Goal: Task Accomplishment & Management: Complete application form

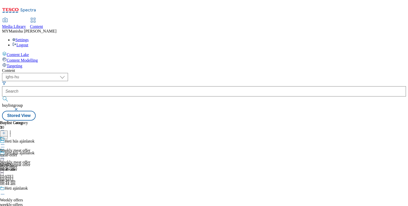
select select "ighs-hu"
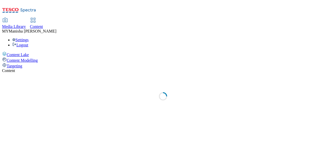
select select "ighs-hu"
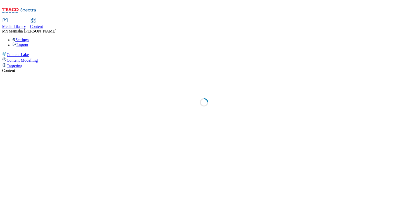
select select "ighs-hu"
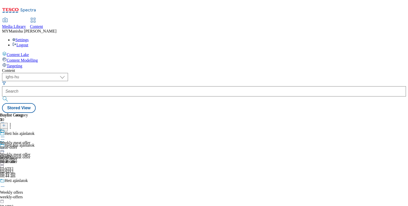
click at [5, 146] on icon at bounding box center [2, 148] width 5 height 5
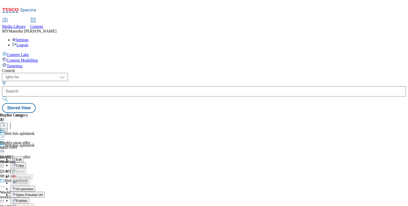
click at [33, 188] on span "Un-preview" at bounding box center [24, 190] width 17 height 4
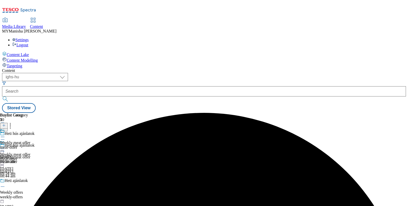
click at [5, 146] on icon at bounding box center [2, 148] width 5 height 5
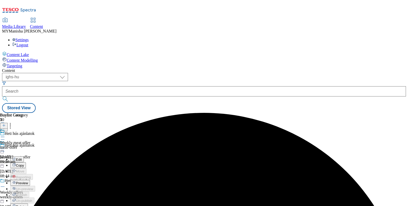
click at [28, 182] on span "Preview" at bounding box center [22, 184] width 12 height 4
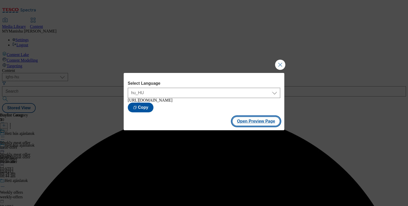
click at [258, 124] on button "Open Preview Page" at bounding box center [256, 122] width 48 height 10
click at [277, 65] on button "Close Modal" at bounding box center [280, 65] width 10 height 10
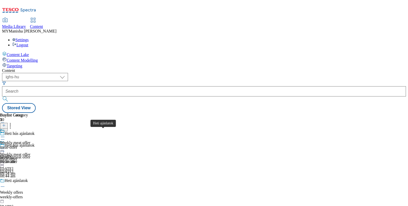
click at [28, 179] on div "Heti ajánlatok" at bounding box center [16, 181] width 23 height 5
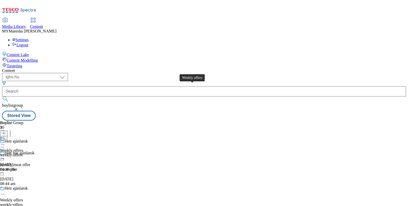
click at [23, 149] on div "Weekly offers" at bounding box center [11, 151] width 23 height 5
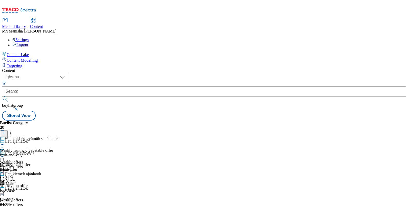
click at [5, 136] on line at bounding box center [4, 136] width 3 height 0
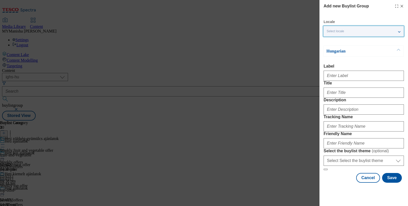
click at [345, 34] on div "Select locale" at bounding box center [363, 31] width 80 height 10
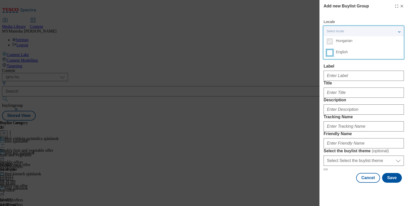
click at [330, 53] on input "English" at bounding box center [330, 53] width 6 height 6
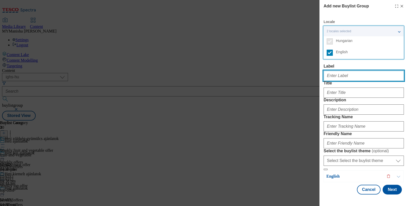
click at [331, 73] on input "Label" at bounding box center [363, 76] width 80 height 10
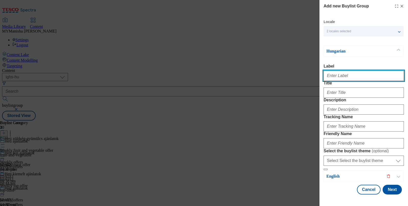
paste input "Soft drinks and spirits"
type input "Soft drinks and spirits"
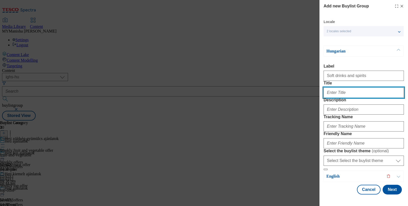
paste input "Üdítők és alkoholos italok"
type input "Üdítők és alkoholos italok"
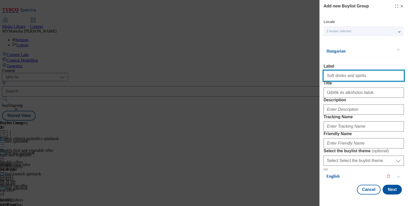
click at [332, 75] on input "Soft drinks and spirits" at bounding box center [363, 76] width 80 height 10
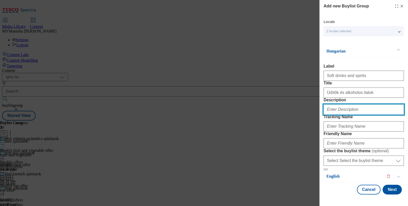
paste input "Soft drinks and spirits"
type input "Soft drinks and spirits"
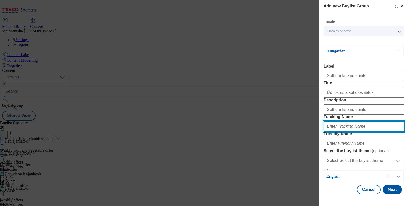
click at [336, 122] on input "Tracking Name" at bounding box center [363, 127] width 80 height 10
type input "drinks and spirits"
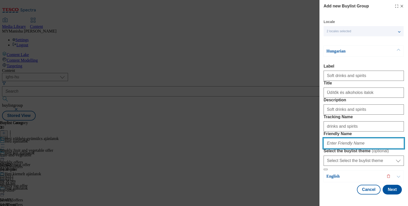
paste input "drinks and spirits"
click at [334, 139] on input "drinks and spirits" at bounding box center [363, 144] width 80 height 10
type input "drinks-and-spirits"
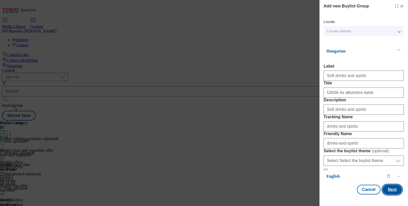
click at [391, 189] on button "Next" at bounding box center [391, 190] width 19 height 10
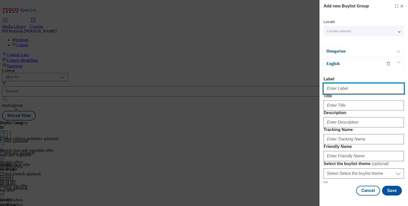
click at [337, 84] on input "Label" at bounding box center [363, 89] width 80 height 10
paste input "Soft drinks and spirits"
type input "Soft drinks and spirits"
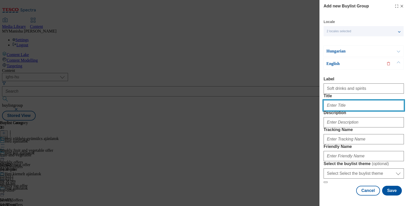
paste input "Soft drinks and spirits"
type input "Soft drinks and spirits"
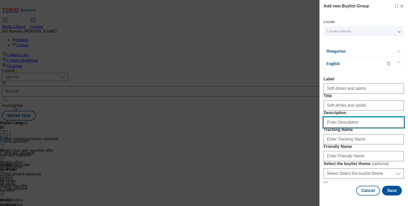
paste input "Soft drinks and spirits"
type input "Soft drinks and spirits"
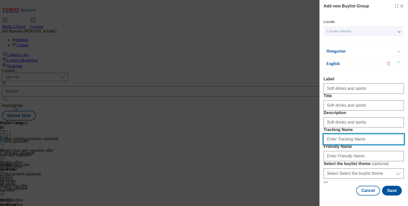
paste input "Soft drinks and spirits"
click at [333, 134] on input "Soft drinks and spirits" at bounding box center [363, 139] width 80 height 10
type input "drinks and spirits"
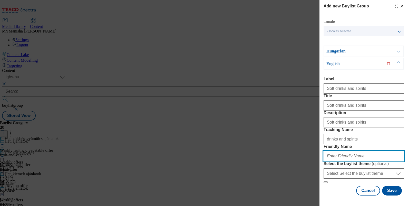
paste input "drinks and spirits"
click at [337, 151] on input "drinks and spirits" at bounding box center [363, 156] width 80 height 10
type input "drinks-and-spirits"
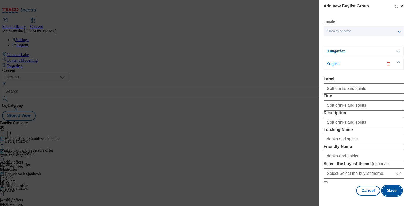
click at [383, 189] on button "Save" at bounding box center [392, 191] width 20 height 10
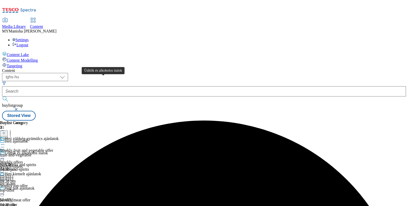
click at [48, 151] on div "Üdítők és alkoholos italok" at bounding box center [26, 153] width 43 height 5
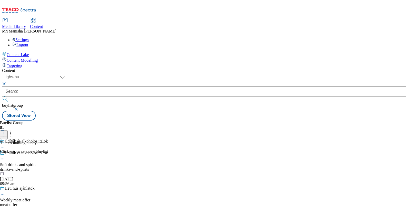
click at [6, 132] on icon at bounding box center [4, 134] width 4 height 4
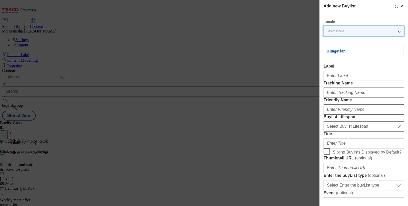
click at [348, 33] on div "Select locale" at bounding box center [363, 31] width 80 height 10
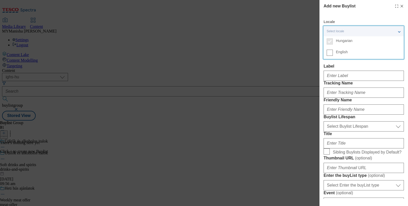
click at [330, 56] on label "English" at bounding box center [363, 53] width 80 height 11
click at [330, 56] on input "English" at bounding box center [330, 53] width 6 height 6
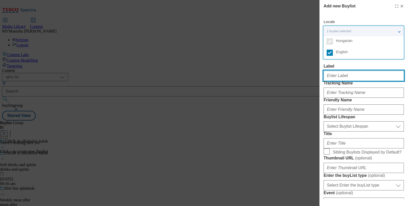
click at [337, 73] on input "Label" at bounding box center [363, 76] width 80 height 10
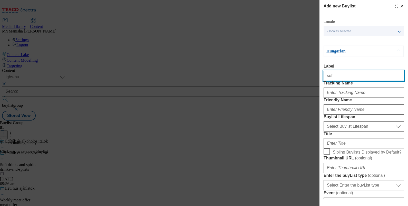
type input "Soft drinks and spirits"
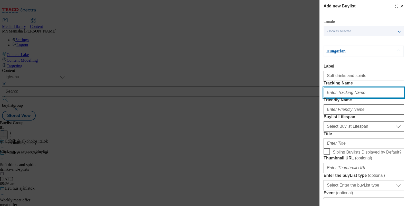
type input "drinks and spirits"
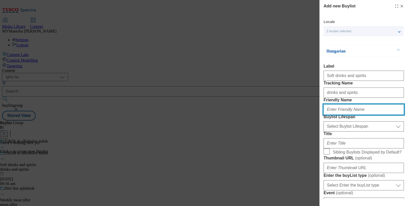
type input "drinks-and-spirits"
type input "Soft drinks and spirits"
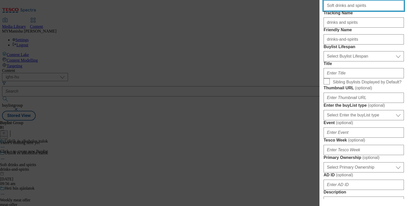
scroll to position [71, 0]
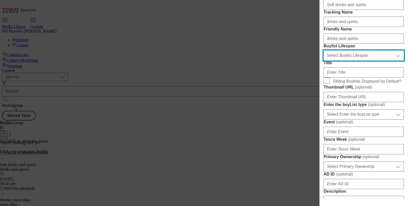
click at [350, 61] on select "Select Buylist Lifespan evergreen seasonal tactical" at bounding box center [363, 56] width 80 height 10
select select "evergreen"
click at [323, 61] on select "Select Buylist Lifespan evergreen seasonal tactical" at bounding box center [363, 56] width 80 height 10
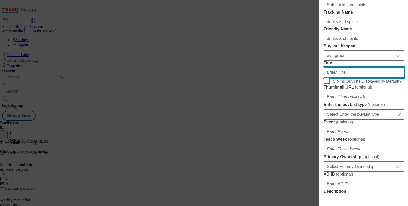
click at [337, 78] on input "Title" at bounding box center [363, 72] width 80 height 10
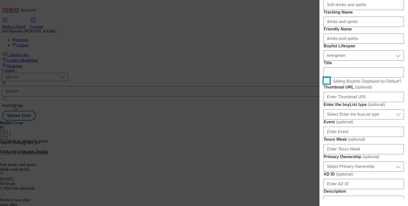
click at [328, 84] on input "Sibling Buylists Displayed by Default?" at bounding box center [326, 81] width 6 height 6
checkbox input "true"
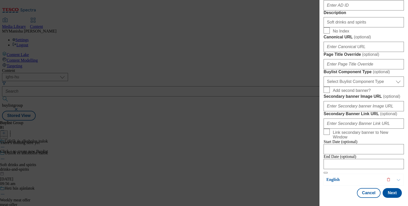
scroll to position [441, 0]
click at [385, 189] on button "Next" at bounding box center [391, 194] width 19 height 10
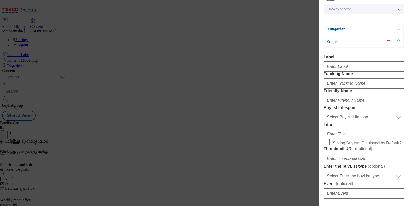
scroll to position [0, 0]
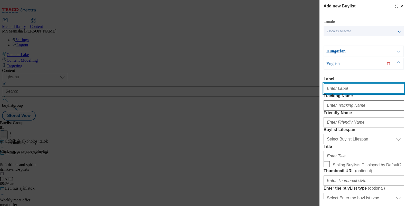
click at [342, 88] on input "Label" at bounding box center [363, 89] width 80 height 10
type input "Soft drinks and spirits"
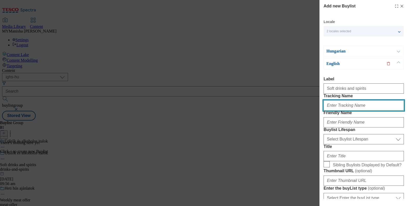
click at [340, 111] on input "Tracking Name" at bounding box center [363, 106] width 80 height 10
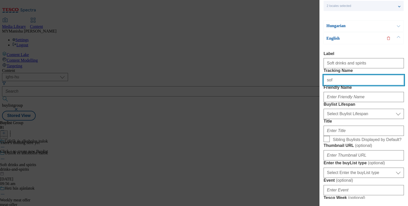
scroll to position [29, 0]
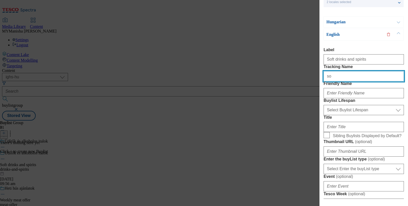
type input "s"
type input "drinks and spirits"
click at [351, 82] on input "drinks and spirits" at bounding box center [363, 76] width 80 height 10
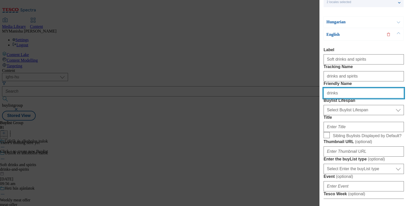
paste input "and spirits"
click at [335, 99] on input "drinks and spirits" at bounding box center [363, 93] width 80 height 10
type input "drinks-and-spirits"
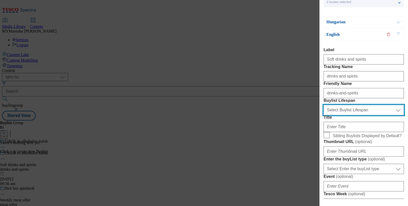
click at [346, 115] on select "Select Buylist Lifespan evergreen seasonal tactical" at bounding box center [363, 110] width 80 height 10
select select "evergreen"
click at [323, 115] on select "Select Buylist Lifespan evergreen seasonal tactical" at bounding box center [363, 110] width 80 height 10
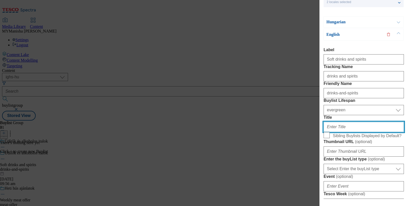
click at [351, 132] on input "Title" at bounding box center [363, 127] width 80 height 10
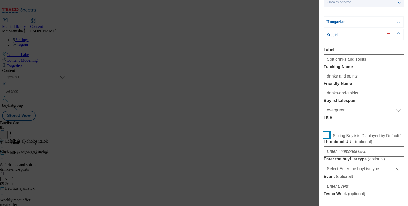
click at [326, 139] on input "Sibling Buylists Displayed by Default?" at bounding box center [326, 135] width 6 height 6
checkbox input "true"
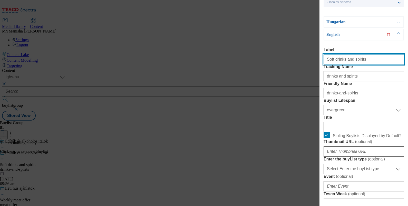
click at [366, 63] on input "Soft drinks and spirits" at bounding box center [363, 59] width 80 height 10
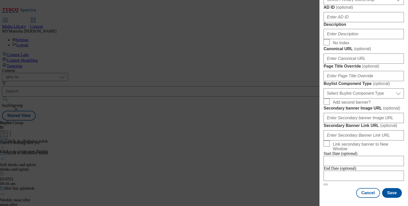
scroll to position [282, 0]
click at [347, 39] on input "Description" at bounding box center [363, 34] width 80 height 10
paste input "Soft drinks and spirits"
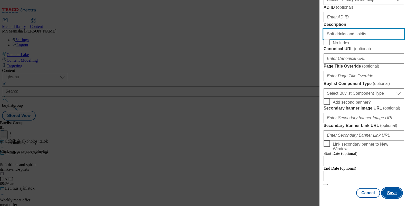
type input "Soft drinks and spirits"
click at [384, 189] on button "Save" at bounding box center [392, 194] width 20 height 10
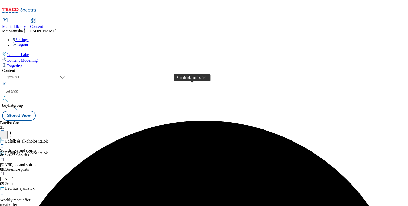
click at [36, 149] on div "Soft drinks and spirits" at bounding box center [18, 151] width 36 height 5
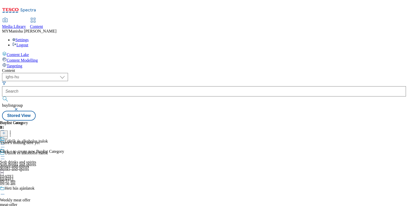
click at [6, 132] on icon at bounding box center [4, 134] width 4 height 4
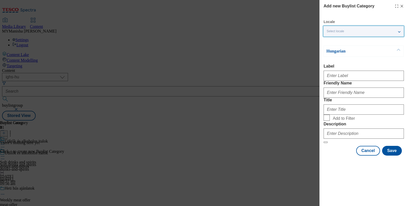
click at [344, 29] on div "Select locale" at bounding box center [363, 31] width 80 height 10
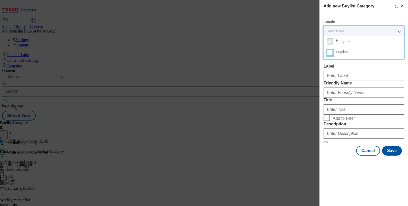
click at [329, 51] on input "English" at bounding box center [330, 53] width 6 height 6
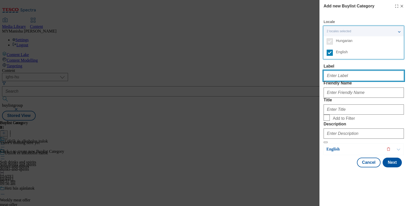
click at [330, 76] on input "Label" at bounding box center [363, 76] width 80 height 10
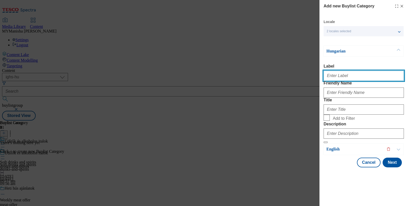
paste input "Soft drinks"
type input "Soft drinks"
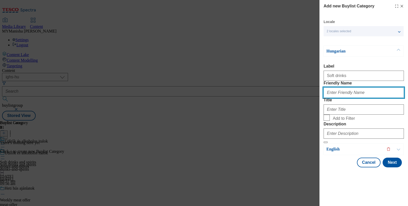
paste input "Soft drinks"
click at [327, 98] on input "Soft drinks" at bounding box center [363, 93] width 80 height 10
type input "soft drinks"
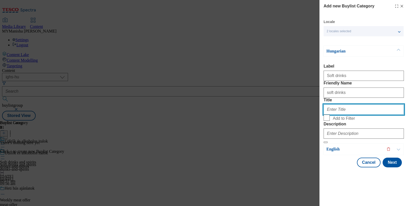
click at [333, 115] on input "Title" at bounding box center [363, 110] width 80 height 10
paste input "Üdítőital"
type input "Üdítőital"
click at [328, 121] on input "Add to Filter" at bounding box center [326, 118] width 6 height 6
checkbox input "true"
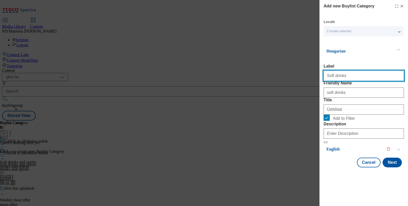
click at [346, 76] on input "Soft drinks" at bounding box center [363, 76] width 80 height 10
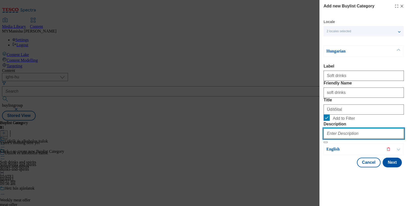
paste input "Soft drinks"
type input "Soft drinks"
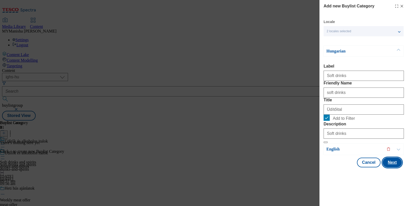
click at [387, 168] on button "Next" at bounding box center [391, 163] width 19 height 10
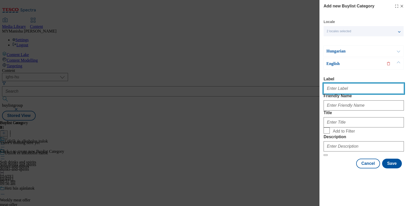
click at [347, 84] on input "Label" at bounding box center [363, 89] width 80 height 10
type input "Soft drinks"
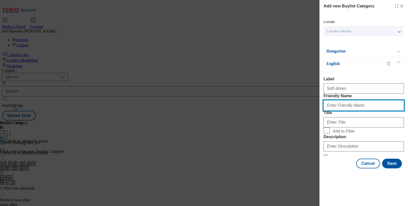
click at [339, 101] on input "Friendly Name" at bounding box center [363, 106] width 80 height 10
type input "o"
type input "soft-drinks"
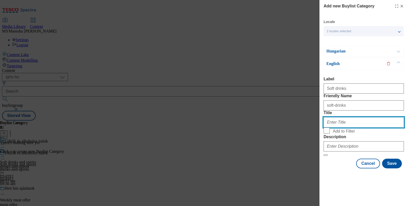
click at [355, 128] on input "Title" at bounding box center [363, 122] width 80 height 10
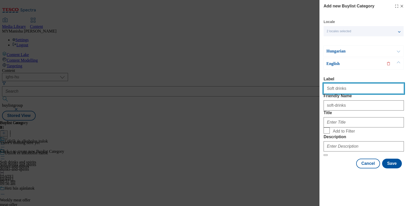
click at [351, 84] on input "Soft drinks" at bounding box center [363, 89] width 80 height 10
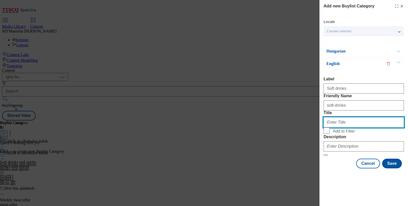
paste input "Soft drinks"
type input "Soft drinks"
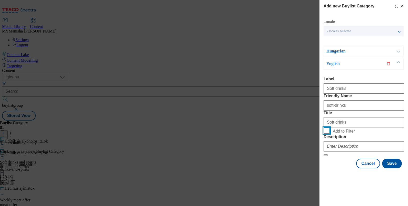
click at [323, 128] on input "Add to Filter" at bounding box center [326, 131] width 6 height 6
checkbox input "true"
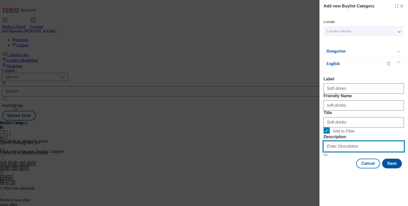
paste input "Soft drinks"
type input "Soft drinks"
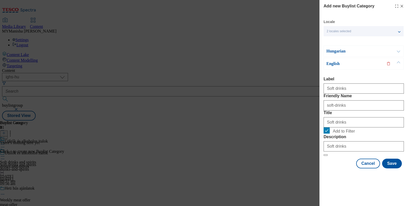
click at [389, 46] on div "Hungarian" at bounding box center [363, 51] width 80 height 11
click at [395, 46] on button "Modal" at bounding box center [398, 51] width 10 height 11
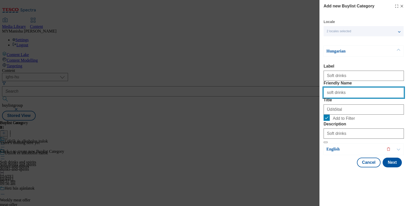
click at [333, 90] on input "soft drinks" at bounding box center [363, 93] width 80 height 10
type input "soft-drinks"
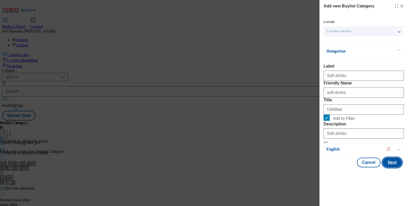
click at [390, 168] on button "Next" at bounding box center [391, 163] width 19 height 10
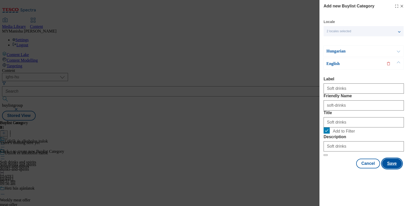
click at [390, 169] on button "Save" at bounding box center [392, 164] width 20 height 10
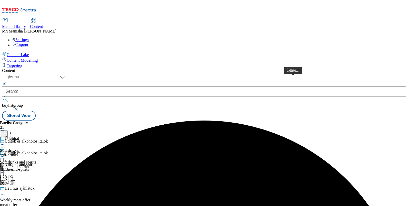
click at [19, 137] on div "Üdítőital" at bounding box center [12, 139] width 15 height 5
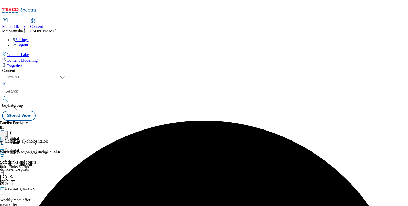
scroll to position [0, 47]
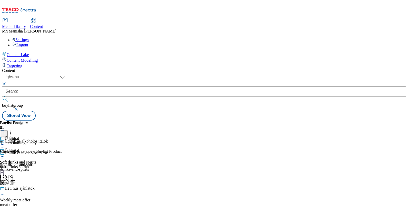
click at [6, 132] on icon at bounding box center [4, 134] width 4 height 4
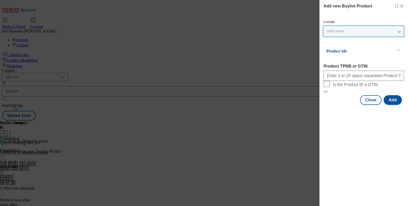
click at [353, 30] on div "Select locale" at bounding box center [363, 31] width 80 height 10
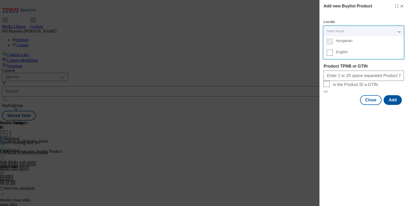
click at [330, 57] on label "English" at bounding box center [363, 53] width 80 height 11
click at [330, 56] on input "English" at bounding box center [330, 53] width 6 height 6
click at [334, 69] on div "Product TPNB or GTIN" at bounding box center [363, 72] width 80 height 17
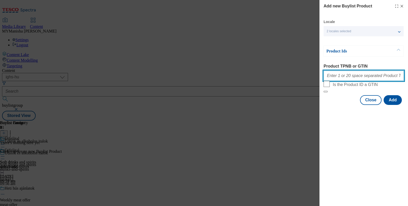
click at [337, 73] on input "Product TPNB or GTIN" at bounding box center [363, 76] width 80 height 10
paste input "210092220 105477959 121311595 121299435 105504729 121333390 121309535 121309742…"
type input "210092220 105477959 121311595 121299435 105504729 121333390 121309535 121309742…"
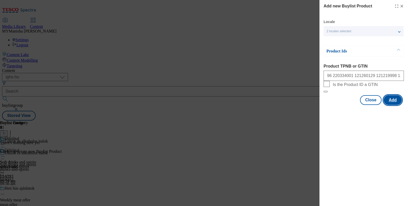
scroll to position [0, 0]
click at [388, 105] on button "Add" at bounding box center [392, 100] width 18 height 10
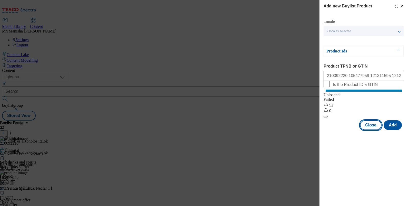
click at [367, 130] on button "Close" at bounding box center [371, 126] width 22 height 10
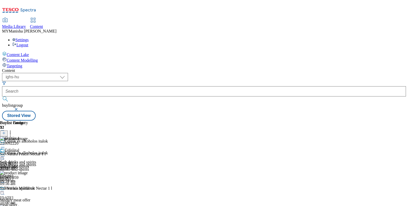
click at [6, 132] on icon at bounding box center [4, 134] width 4 height 4
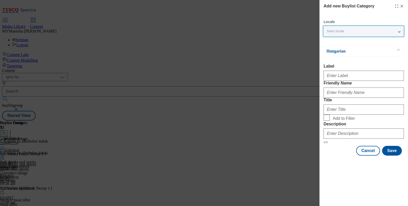
click at [344, 28] on div "Select locale" at bounding box center [363, 31] width 80 height 10
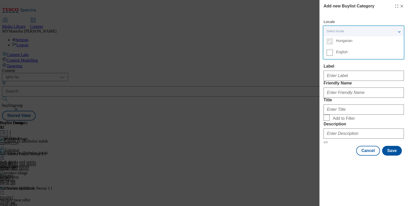
click at [333, 51] on label "English" at bounding box center [363, 53] width 80 height 11
click at [333, 51] on input "English" at bounding box center [330, 53] width 6 height 6
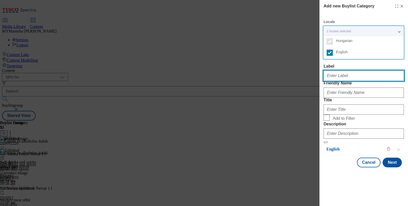
click at [336, 76] on input "Label" at bounding box center [363, 76] width 80 height 10
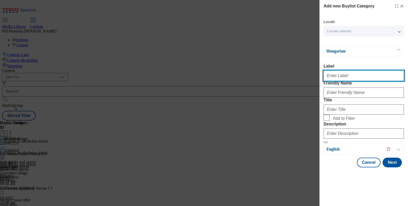
paste input "Alcohol"
type input "Alcohol"
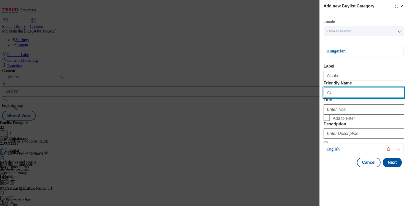
type input "A"
type input "alcohol"
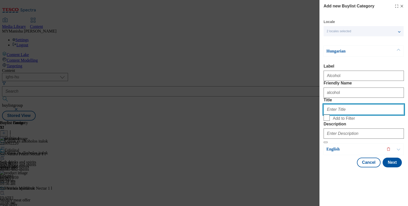
paste input "Alkoholos italok"
type input "Alkoholos italok"
click at [323, 115] on input "Add to Filter" at bounding box center [326, 118] width 6 height 6
checkbox input "true"
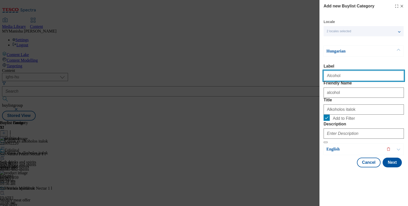
click at [346, 75] on input "Alcohol" at bounding box center [363, 76] width 80 height 10
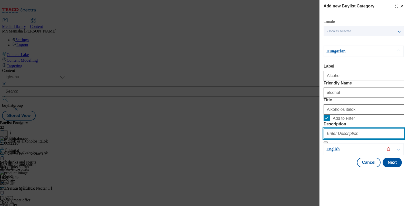
paste input "Alcohol"
type input "Alcohol"
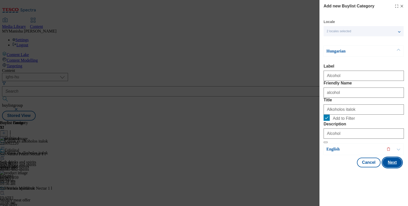
click at [385, 168] on button "Next" at bounding box center [391, 163] width 19 height 10
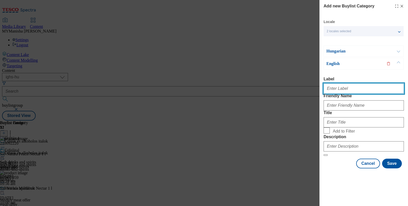
click at [344, 84] on input "Label" at bounding box center [363, 89] width 80 height 10
paste input "Alcohol"
click at [363, 84] on input "Alcohol" at bounding box center [363, 89] width 80 height 10
type input "Alcohol"
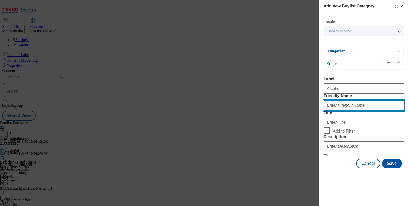
click at [340, 104] on input "Friendly Name" at bounding box center [363, 106] width 80 height 10
click at [350, 105] on input "Friendly Name" at bounding box center [363, 106] width 80 height 10
type input "alcohol"
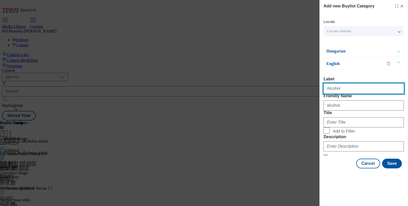
click at [351, 84] on input "Alcohol" at bounding box center [363, 89] width 80 height 10
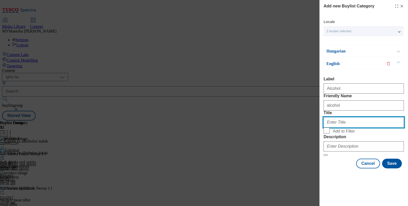
paste input "Alcohol"
type input "Alcohol"
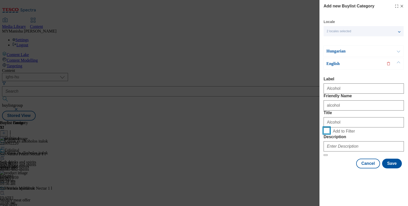
click at [323, 128] on input "Add to Filter" at bounding box center [326, 131] width 6 height 6
checkbox input "true"
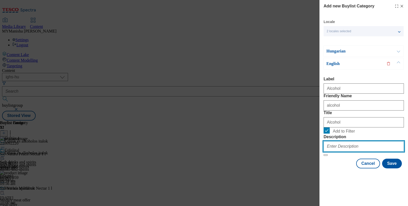
paste input "Alcohol"
type input "Alcohol"
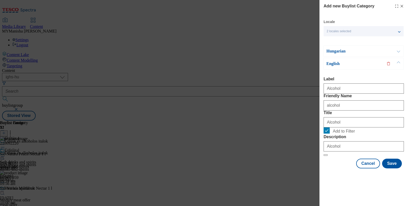
click at [340, 169] on div "Cancel Save" at bounding box center [363, 164] width 80 height 10
click at [387, 169] on button "Save" at bounding box center [392, 164] width 20 height 10
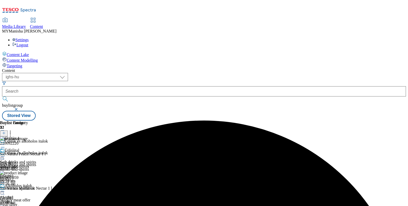
scroll to position [0, 36]
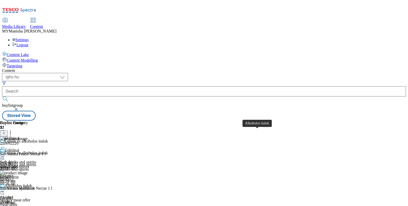
click at [32, 184] on div "Alkoholos italok" at bounding box center [18, 186] width 27 height 5
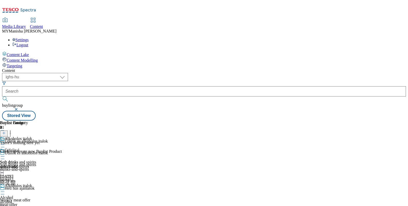
scroll to position [0, 47]
click at [62, 121] on header "Buylist Product 0" at bounding box center [31, 129] width 62 height 16
click at [8, 131] on button at bounding box center [4, 134] width 8 height 6
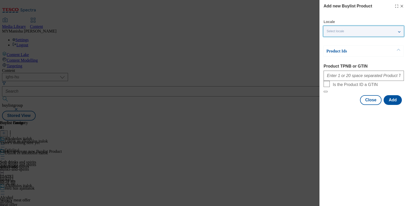
click at [354, 31] on div "Select locale" at bounding box center [363, 31] width 80 height 10
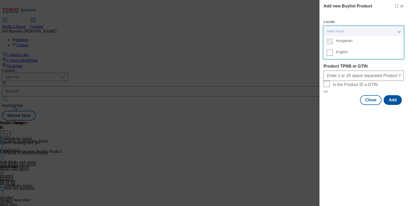
click at [333, 51] on label "English" at bounding box center [363, 53] width 80 height 11
click at [333, 51] on input "English" at bounding box center [330, 53] width 6 height 6
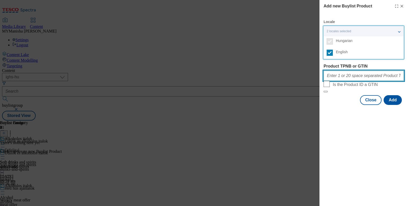
click at [336, 73] on input "Product TPNB or GTIN" at bounding box center [363, 76] width 80 height 10
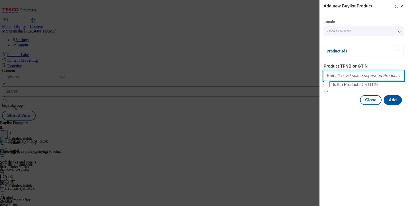
paste input "121264321 220330643 121273961 121220892 121220650 121305723 121220834 121228722…"
type input "121264321 220330643 121273961 121220892 121220650 121305723 121220834 121228722…"
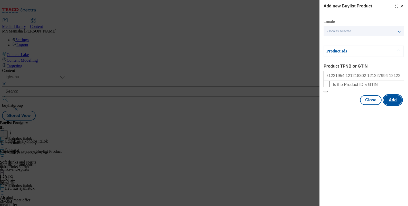
scroll to position [0, 0]
click at [392, 105] on button "Add" at bounding box center [392, 100] width 18 height 10
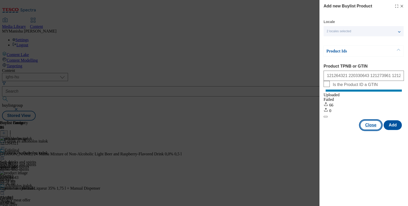
click at [373, 130] on button "Close" at bounding box center [371, 126] width 22 height 10
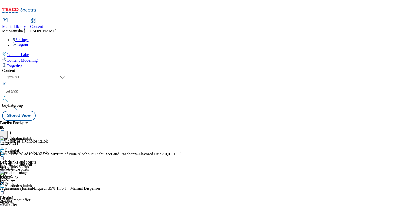
click at [5, 154] on icon at bounding box center [2, 156] width 5 height 5
click at [28, 189] on span "Preview" at bounding box center [22, 191] width 12 height 4
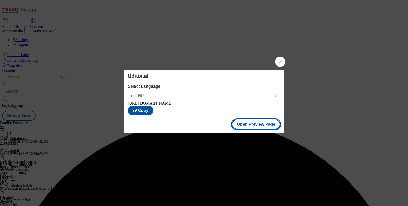
click at [257, 127] on button "Open Preview Page" at bounding box center [256, 125] width 48 height 10
click at [279, 57] on button "Close Modal" at bounding box center [280, 62] width 10 height 10
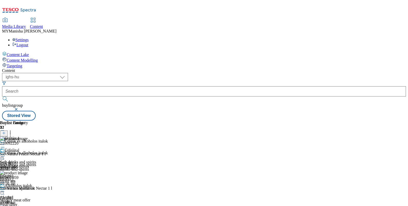
click at [5, 154] on icon at bounding box center [2, 156] width 5 height 5
click at [43, 201] on span "Open Preview Url" at bounding box center [29, 203] width 27 height 4
click at [5, 190] on icon at bounding box center [2, 192] width 5 height 5
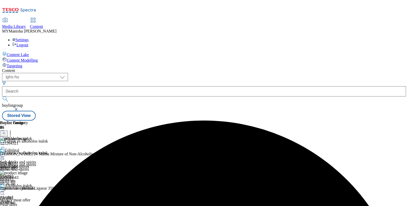
click at [5, 190] on icon at bounding box center [2, 192] width 5 height 5
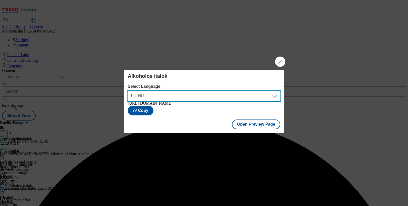
click at [239, 91] on select "hu_HU en_HU" at bounding box center [204, 96] width 152 height 10
click at [128, 91] on select "hu_HU en_HU" at bounding box center [204, 96] width 152 height 10
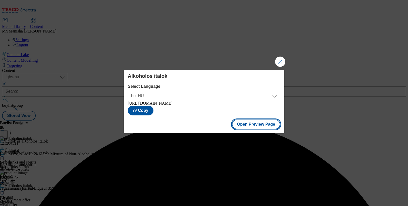
click at [248, 128] on button "Open Preview Page" at bounding box center [256, 125] width 48 height 10
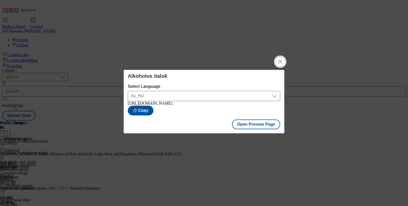
click at [280, 58] on button "Close Modal" at bounding box center [280, 62] width 10 height 10
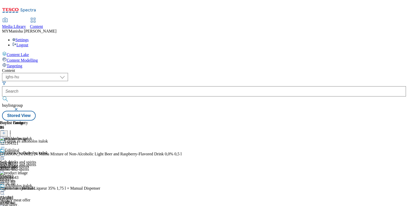
click at [5, 130] on button "button" at bounding box center [2, 131] width 5 height 3
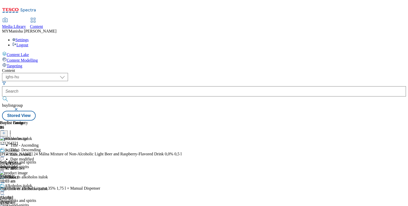
click at [6, 134] on icon at bounding box center [4, 136] width 4 height 4
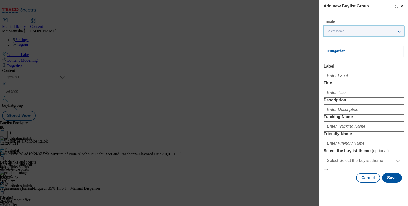
click at [345, 31] on div "Select locale" at bounding box center [363, 31] width 80 height 10
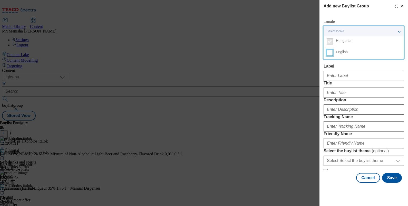
click at [329, 54] on input "English" at bounding box center [330, 53] width 6 height 6
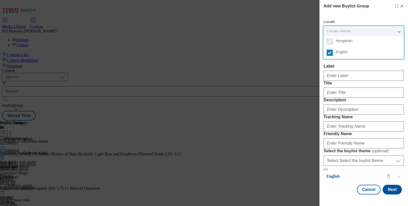
click at [350, 69] on div "Label" at bounding box center [363, 72] width 80 height 17
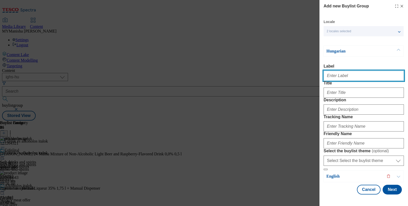
click at [344, 75] on input "Label" at bounding box center [363, 76] width 80 height 10
paste input "[PERSON_NAME]'s dollhouse"
type input "[PERSON_NAME]'s dollhouse"
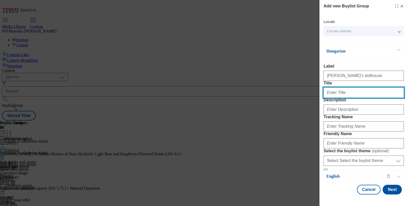
paste input "Gabi babaháza"
type input "Gabi babaháza"
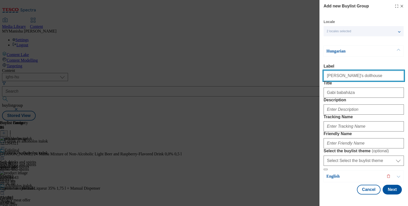
click at [354, 78] on input "[PERSON_NAME]'s dollhouse" at bounding box center [363, 76] width 80 height 10
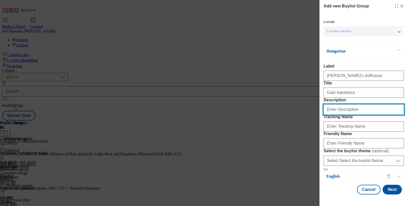
paste input "[PERSON_NAME]'s dollhouse"
type input "[PERSON_NAME]'s dollhouse"
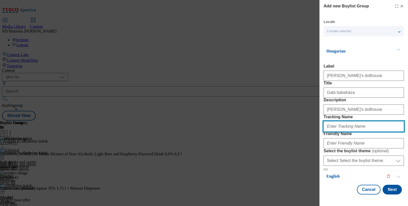
click at [340, 122] on input "Tracking Name" at bounding box center [363, 127] width 80 height 10
paste input "[PERSON_NAME]'s dollhouse"
click at [329, 122] on input "[PERSON_NAME]'s dollhouse" at bounding box center [363, 127] width 80 height 10
click at [365, 122] on input "[PERSON_NAME]'s dollhouse" at bounding box center [363, 127] width 80 height 10
type input "[PERSON_NAME]'s dollhouse"
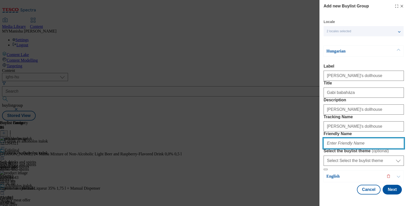
paste input "[PERSON_NAME]'s dollhouse"
click at [339, 139] on input "[PERSON_NAME]'s dollhouse" at bounding box center [363, 144] width 80 height 10
type input "gabbys-dollhouse"
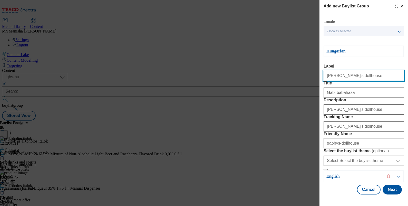
click at [362, 71] on input "[PERSON_NAME]'s dollhouse" at bounding box center [363, 76] width 80 height 10
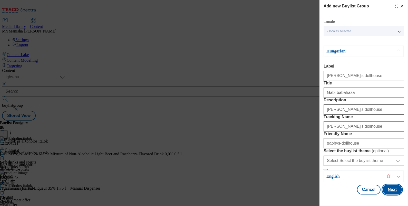
click at [382, 187] on button "Next" at bounding box center [391, 190] width 19 height 10
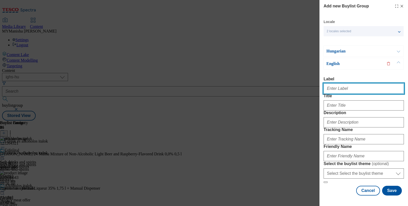
click at [331, 84] on input "Label" at bounding box center [363, 89] width 80 height 10
paste input "[PERSON_NAME]'s dollhouse"
type input "[PERSON_NAME]'s dollhouse"
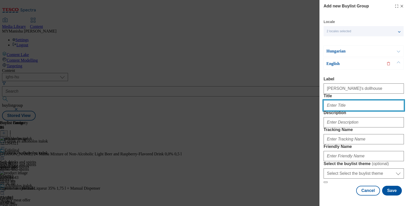
paste input "[PERSON_NAME]'s dollhouse"
type input "[PERSON_NAME]'s dollhouse"
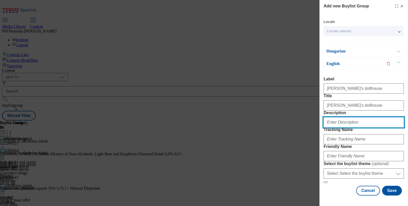
paste input "[PERSON_NAME]'s dollhouse"
type input "[PERSON_NAME]'s dollhouse"
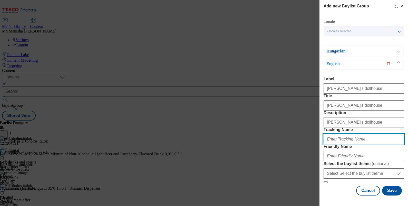
paste input "[PERSON_NAME]'s dollhouse"
type input "[PERSON_NAME]'s dollhouse"
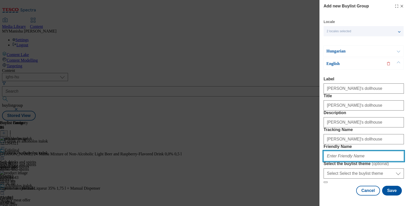
click at [345, 151] on input "Friendly Name" at bounding box center [363, 156] width 80 height 10
type input "gabbys-dollhouse"
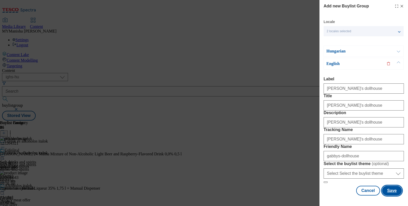
click at [386, 188] on button "Save" at bounding box center [392, 191] width 20 height 10
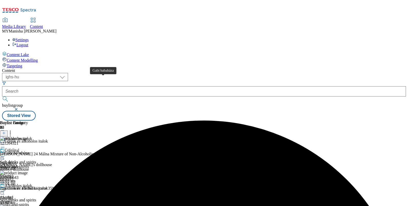
click at [29, 151] on div "Gabi babaháza" at bounding box center [17, 153] width 24 height 5
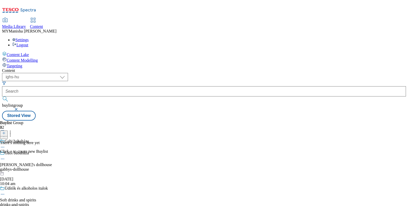
click at [5, 133] on line at bounding box center [4, 133] width 3 height 0
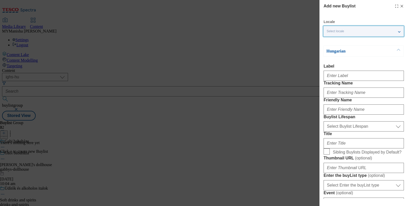
click at [359, 29] on div "Select locale" at bounding box center [363, 31] width 80 height 10
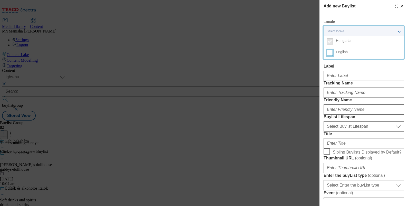
click at [329, 53] on input "English" at bounding box center [330, 53] width 6 height 6
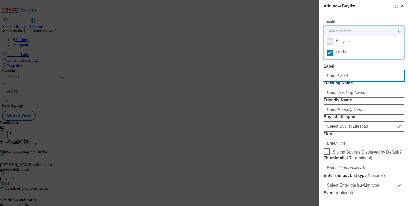
click at [342, 77] on input "Label" at bounding box center [363, 76] width 80 height 10
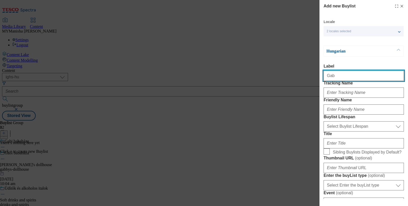
type input "[PERSON_NAME]'s dollhouse"
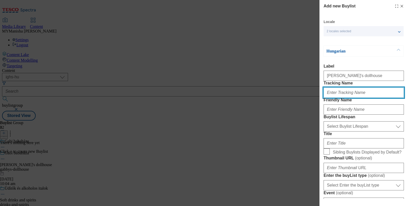
type input "[PERSON_NAME]'s dollhouse"
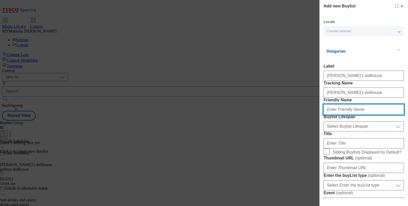
type input "gabbys-dollhouse"
type input "[PERSON_NAME]'s dollhouse"
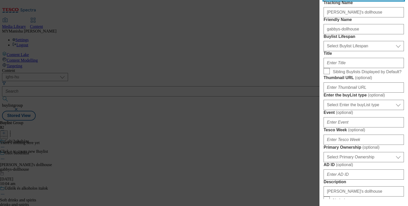
scroll to position [89, 0]
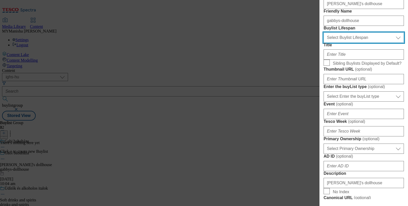
click at [348, 43] on select "Select Buylist Lifespan evergreen seasonal tactical" at bounding box center [363, 38] width 80 height 10
select select "evergreen"
click at [323, 43] on select "Select Buylist Lifespan evergreen seasonal tactical" at bounding box center [363, 38] width 80 height 10
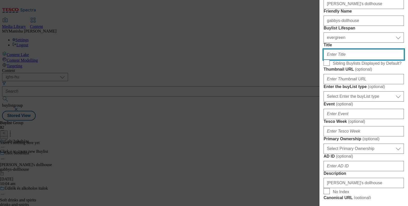
click at [340, 60] on input "Title" at bounding box center [363, 55] width 80 height 10
click at [330, 67] on label "Sibling Buylists Displayed by Default?" at bounding box center [363, 63] width 80 height 7
click at [330, 66] on input "Sibling Buylists Displayed by Default?" at bounding box center [326, 63] width 6 height 6
checkbox input "true"
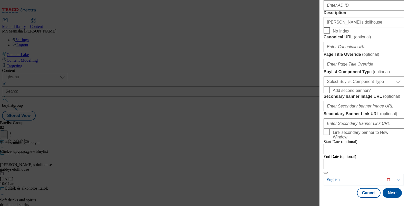
scroll to position [441, 0]
click at [387, 192] on button "Next" at bounding box center [391, 194] width 19 height 10
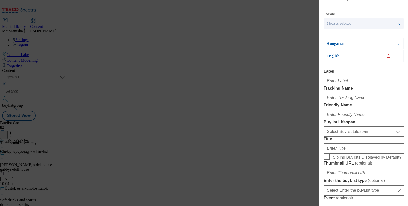
scroll to position [0, 0]
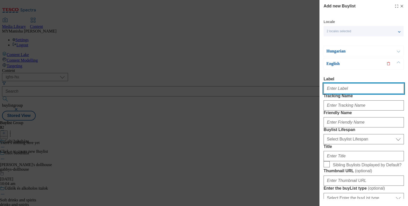
click at [336, 92] on input "Label" at bounding box center [363, 89] width 80 height 10
type input "[PERSON_NAME]'s dollhouse"
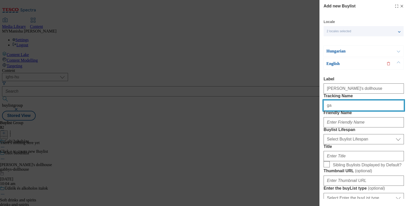
type input "[PERSON_NAME]'s dollhouse"
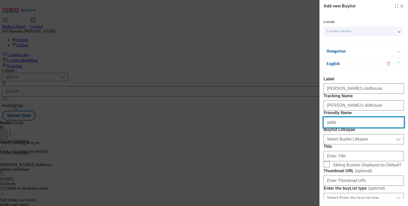
type input "gabbys-dollhouse"
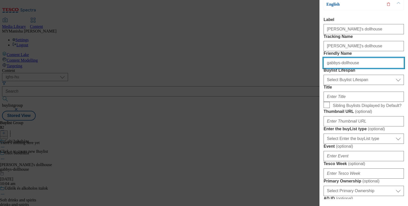
scroll to position [62, 0]
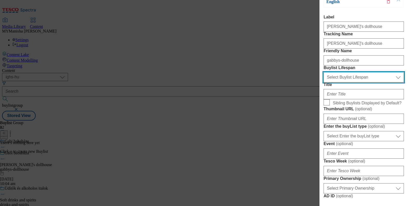
click at [350, 83] on select "Select Buylist Lifespan evergreen seasonal tactical" at bounding box center [363, 77] width 80 height 10
select select "evergreen"
click at [323, 83] on select "Select Buylist Lifespan evergreen seasonal tactical" at bounding box center [363, 77] width 80 height 10
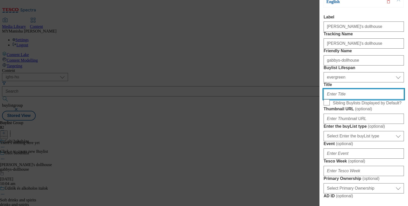
click at [339, 100] on input "Title" at bounding box center [363, 94] width 80 height 10
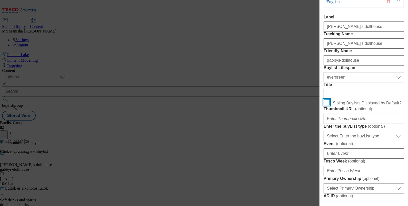
click at [329, 106] on input "Sibling Buylists Displayed by Default?" at bounding box center [326, 103] width 6 height 6
checkbox input "true"
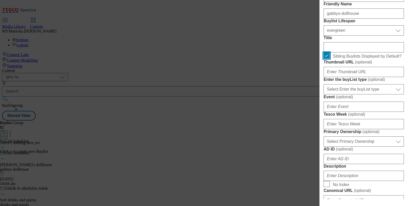
scroll to position [0, 0]
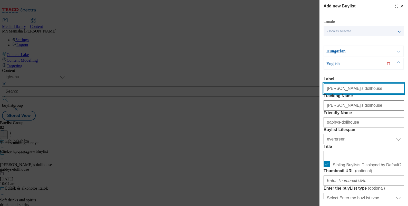
click at [357, 92] on input "[PERSON_NAME]'s dollhouse" at bounding box center [363, 89] width 80 height 10
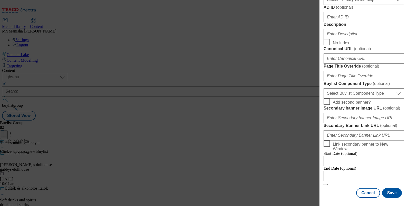
scroll to position [269, 0]
click at [339, 39] on input "Description" at bounding box center [363, 34] width 80 height 10
paste input "[PERSON_NAME]'s dollhouse"
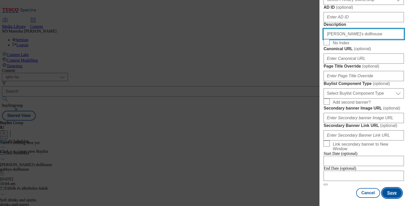
type input "[PERSON_NAME]'s dollhouse"
click at [386, 189] on button "Save" at bounding box center [392, 194] width 20 height 10
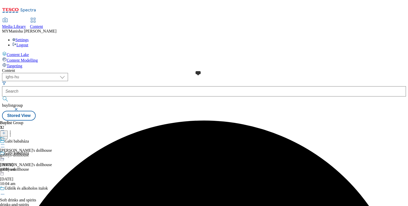
click at [5, 137] on span at bounding box center [5, 140] width 0 height 6
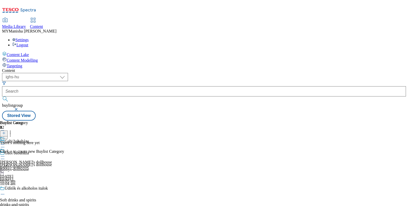
click at [6, 132] on icon at bounding box center [4, 134] width 4 height 4
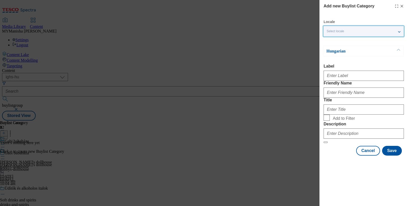
click at [391, 32] on div "Select locale" at bounding box center [363, 31] width 80 height 10
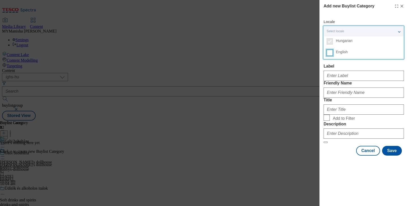
click at [328, 54] on input "English" at bounding box center [330, 53] width 6 height 6
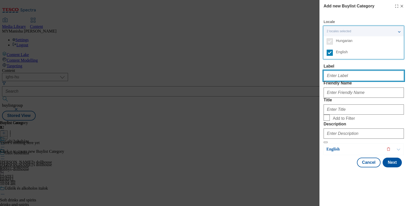
click at [341, 79] on input "Label" at bounding box center [363, 76] width 80 height 10
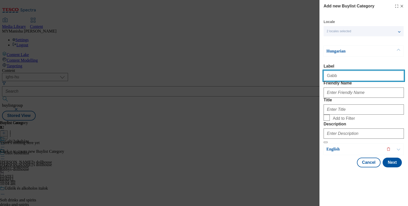
type input "[PERSON_NAME]'s dollhouse"
click at [360, 77] on input "[PERSON_NAME]'s dollhouse" at bounding box center [363, 76] width 80 height 10
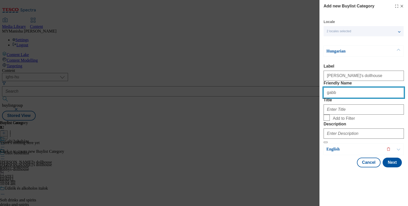
click at [337, 98] on input "gabb" at bounding box center [363, 93] width 80 height 10
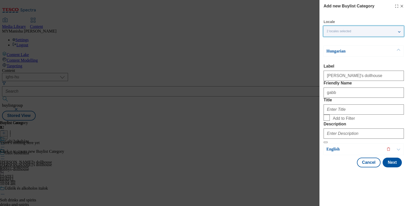
click at [398, 30] on div "2 locales selected" at bounding box center [363, 31] width 80 height 10
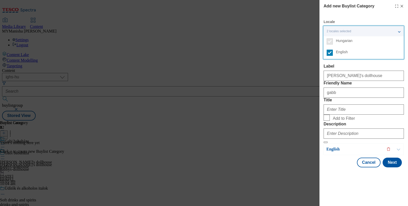
scroll to position [12, 0]
click at [349, 152] on p "English" at bounding box center [353, 149] width 54 height 5
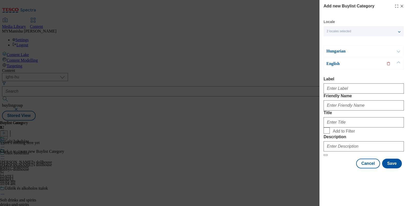
scroll to position [13, 0]
click at [400, 46] on button "Modal" at bounding box center [398, 51] width 10 height 11
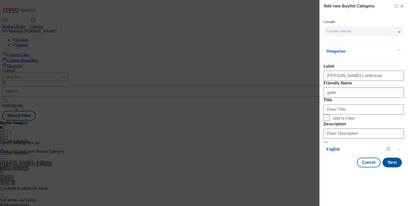
scroll to position [12, 0]
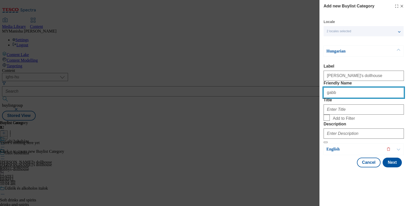
click at [343, 92] on input "gabb" at bounding box center [363, 93] width 80 height 10
type input "gabbys-dollhouse"
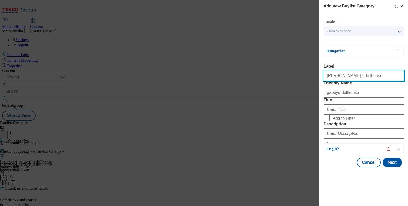
click at [356, 71] on input "[PERSON_NAME]'s dollhouse" at bounding box center [363, 76] width 80 height 10
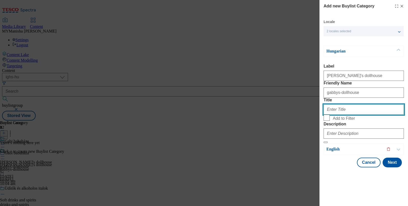
paste input "[PERSON_NAME]'s dollhouse"
type input "[PERSON_NAME]'s dollhouse"
click at [330, 122] on label "Add to Filter" at bounding box center [363, 118] width 80 height 7
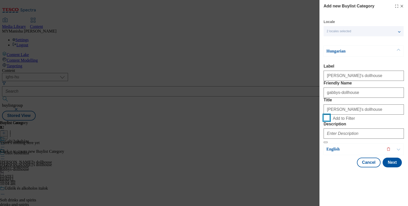
click at [330, 121] on input "Add to Filter" at bounding box center [326, 118] width 6 height 6
checkbox input "true"
click at [360, 115] on input "[PERSON_NAME]'s dollhouse" at bounding box center [363, 110] width 80 height 10
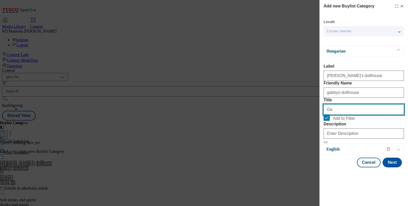
type input "G"
click at [328, 121] on input "Add to Filter" at bounding box center [326, 118] width 6 height 6
checkbox input "false"
click at [336, 115] on input "Title" at bounding box center [363, 110] width 80 height 10
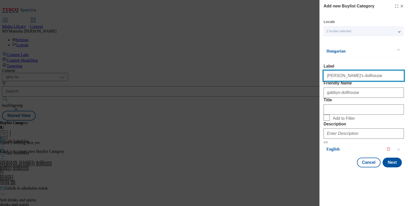
click at [362, 71] on input "[PERSON_NAME]'s dollhouse" at bounding box center [363, 76] width 80 height 10
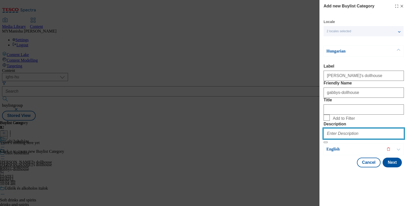
paste input "[PERSON_NAME]'s dollhouse"
type input "[PERSON_NAME]'s dollhouse"
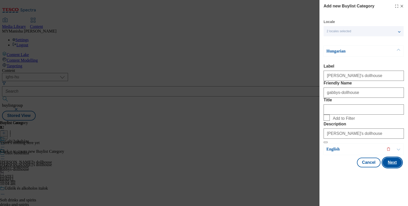
click at [388, 168] on button "Next" at bounding box center [391, 163] width 19 height 10
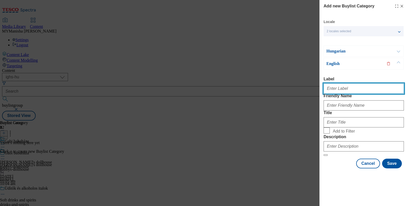
click at [353, 84] on input "Label" at bounding box center [363, 89] width 80 height 10
click at [396, 46] on button "Modal" at bounding box center [398, 51] width 10 height 11
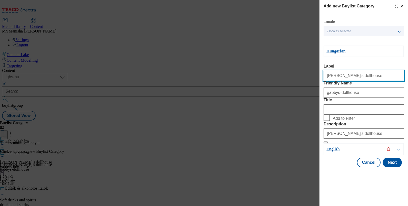
click at [355, 71] on input "[PERSON_NAME]'s dollhouse" at bounding box center [363, 76] width 80 height 10
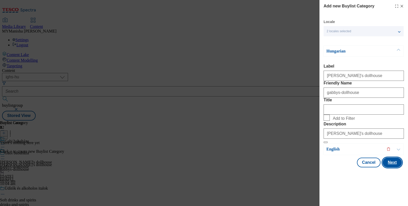
click at [388, 168] on button "Next" at bounding box center [391, 163] width 19 height 10
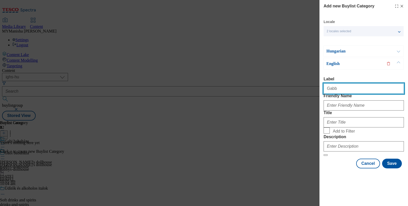
click at [353, 84] on input "Gabb" at bounding box center [363, 89] width 80 height 10
paste input "y's dollhouse"
type input "[PERSON_NAME]'s dollhouse"
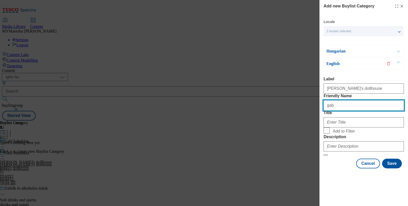
type input "gabbys-dollhouse"
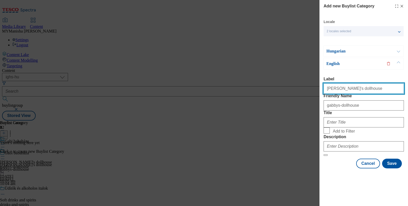
click at [362, 84] on input "[PERSON_NAME]'s dollhouse" at bounding box center [363, 89] width 80 height 10
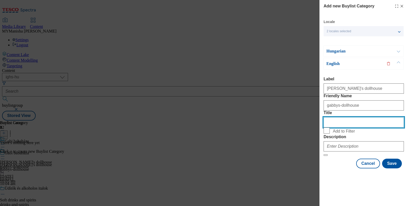
click at [347, 127] on input "Title" at bounding box center [363, 122] width 80 height 10
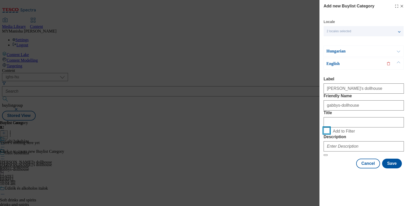
click at [323, 128] on input "Add to Filter" at bounding box center [326, 131] width 6 height 6
checkbox input "true"
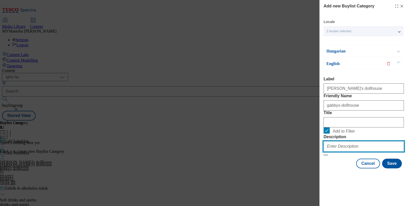
paste input "[PERSON_NAME]'s dollhouse"
type input "[PERSON_NAME]'s dollhouse"
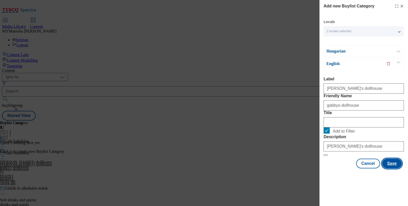
click at [388, 169] on button "Save" at bounding box center [392, 164] width 20 height 10
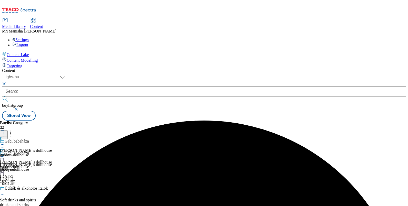
click at [5, 142] on icon at bounding box center [2, 144] width 5 height 5
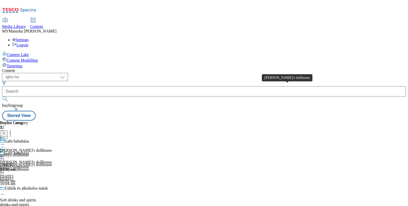
click at [52, 149] on div "[PERSON_NAME]'s dollhouse" at bounding box center [26, 151] width 52 height 5
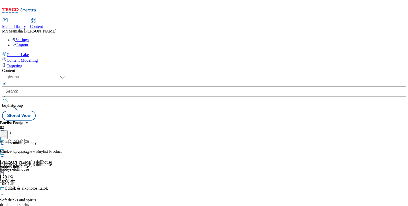
scroll to position [0, 47]
click at [6, 132] on icon at bounding box center [4, 134] width 4 height 4
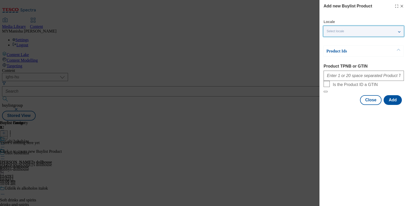
click at [390, 31] on div "Select locale" at bounding box center [363, 31] width 80 height 10
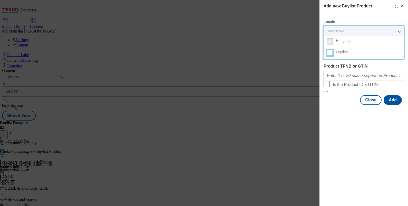
click at [328, 54] on input "English" at bounding box center [330, 53] width 6 height 6
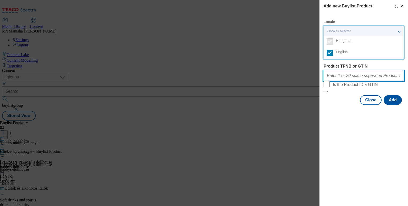
click at [340, 77] on input "Product TPNB or GTIN" at bounding box center [363, 76] width 80 height 10
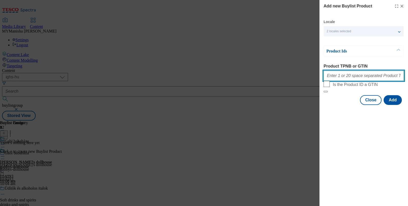
paste input "100831288 100886329 100952003 100960366 100961474 100963722 100964405 100964406…"
type input "100831288 100886329 100952003 100960366 100961474 100963722 100964405 100964406…"
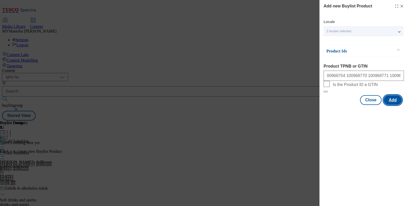
scroll to position [0, 0]
click at [395, 105] on button "Add" at bounding box center [392, 100] width 18 height 10
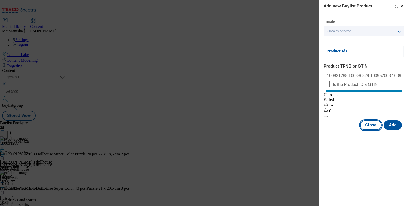
click at [374, 129] on button "Close" at bounding box center [371, 126] width 22 height 10
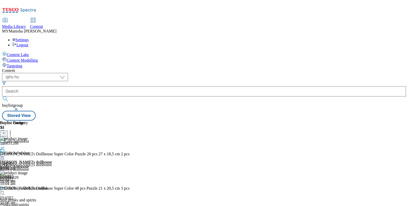
click at [5, 154] on icon at bounding box center [2, 156] width 5 height 5
click at [28, 189] on span "Preview" at bounding box center [22, 191] width 12 height 4
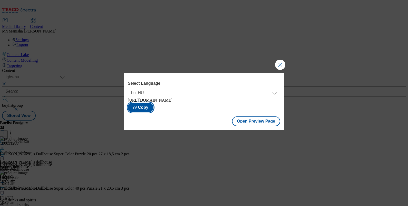
click at [153, 107] on button "Copy" at bounding box center [141, 108] width 26 height 10
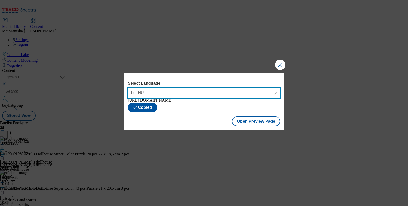
drag, startPoint x: 238, startPoint y: 94, endPoint x: 185, endPoint y: 110, distance: 55.0
click at [185, 110] on div "Select Language hu_HU en_HU hu_HU [URL][DOMAIN_NAME] Copied" at bounding box center [204, 96] width 152 height 31
select select "[URL][DOMAIN_NAME]"
click at [128, 88] on select "hu_HU en_HU" at bounding box center [204, 93] width 152 height 10
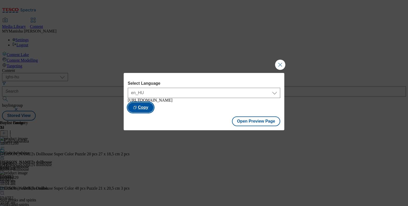
click at [153, 107] on button "Copy" at bounding box center [141, 108] width 26 height 10
click at [157, 110] on button "Copied" at bounding box center [142, 108] width 29 height 10
click at [278, 61] on button "Close Modal" at bounding box center [280, 65] width 10 height 10
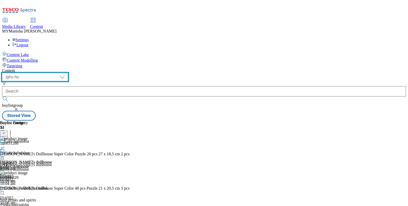
click at [68, 73] on select "ghs-roi ghs-uk ighs-cz ighs-hu ighs-sk" at bounding box center [35, 77] width 66 height 8
select select "ighs-sk"
click at [67, 73] on select "ghs-roi ghs-uk ighs-cz ighs-hu ighs-sk" at bounding box center [35, 77] width 66 height 8
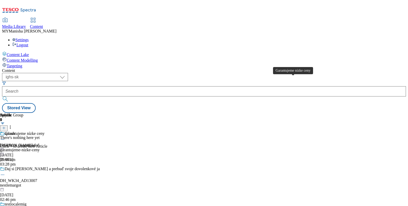
click at [44, 132] on div "Garantujeme nízke ceny" at bounding box center [25, 134] width 40 height 5
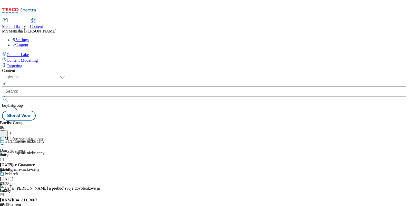
click at [5, 142] on icon at bounding box center [2, 144] width 5 height 5
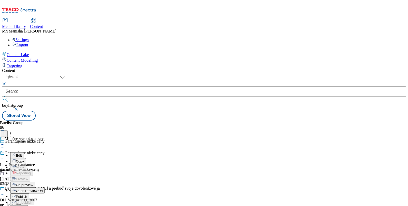
click at [43, 189] on span "Open Preview Url" at bounding box center [29, 191] width 27 height 4
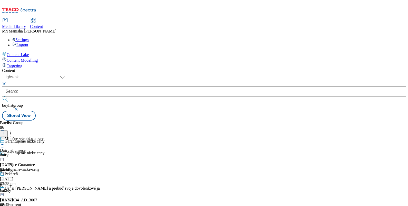
click at [5, 142] on icon at bounding box center [2, 144] width 5 height 5
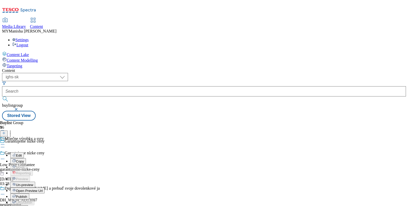
click at [45, 189] on div "Open Preview Url" at bounding box center [27, 191] width 34 height 4
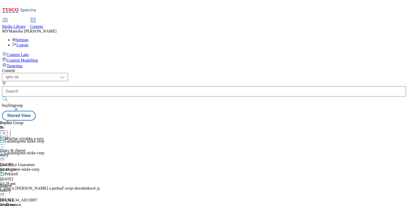
scroll to position [31, 0]
click at [5, 178] on icon at bounding box center [2, 180] width 5 height 5
click at [5, 142] on icon at bounding box center [2, 144] width 5 height 5
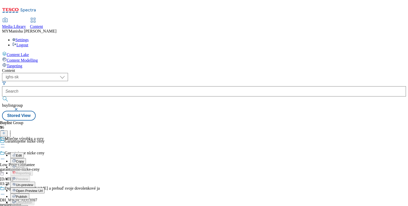
click at [33, 183] on span "Un-preview" at bounding box center [24, 185] width 17 height 4
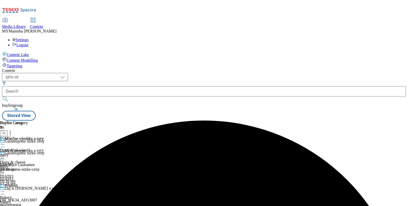
click at [5, 154] on icon at bounding box center [2, 156] width 5 height 5
click at [28, 189] on span "Preview" at bounding box center [22, 191] width 12 height 4
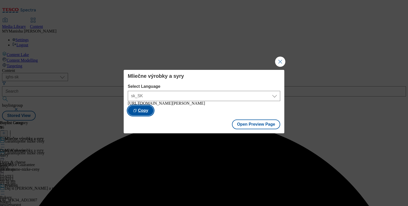
click at [153, 111] on button "Copy" at bounding box center [141, 111] width 26 height 10
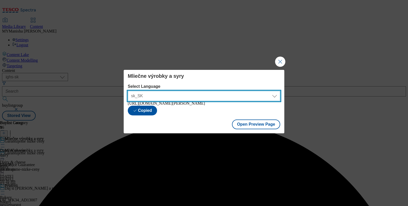
click at [174, 100] on select "sk_SK en_SK" at bounding box center [204, 96] width 152 height 10
select select "[URL][DOMAIN_NAME]"
click at [128, 91] on select "sk_SK en_SK" at bounding box center [204, 96] width 152 height 10
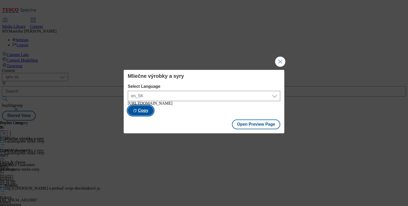
click at [153, 112] on button "Copy" at bounding box center [141, 111] width 26 height 10
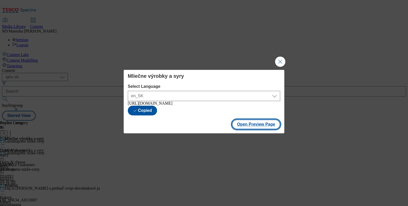
click at [251, 127] on button "Open Preview Page" at bounding box center [256, 125] width 48 height 10
click at [280, 59] on button "Close Modal" at bounding box center [280, 62] width 10 height 10
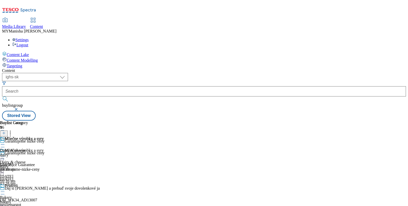
scroll to position [148, 0]
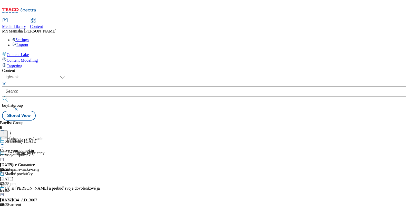
click at [5, 142] on icon at bounding box center [2, 144] width 5 height 5
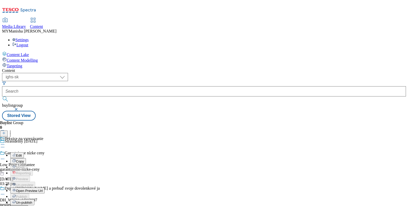
click at [43, 189] on span "Open Preview Url" at bounding box center [29, 191] width 27 height 4
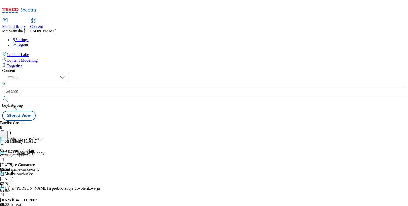
click at [100, 151] on div "Garantujeme nízke ceny Low Price Guarantee garantujeme-nizke-ceny [DATE] 03:28 …" at bounding box center [50, 168] width 100 height 35
click at [44, 137] on div "Mliečne výrobky a syry" at bounding box center [24, 139] width 39 height 5
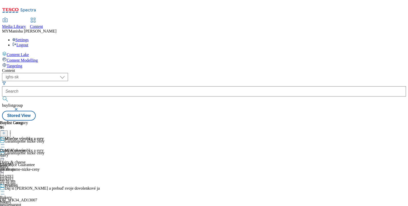
click at [5, 142] on icon at bounding box center [2, 144] width 5 height 5
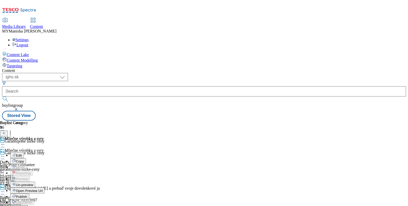
click at [22, 154] on span "Edit" at bounding box center [19, 156] width 6 height 4
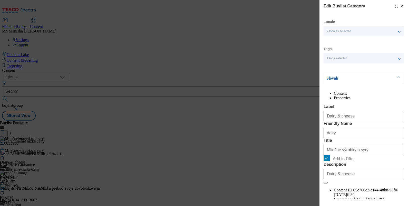
scroll to position [62, 0]
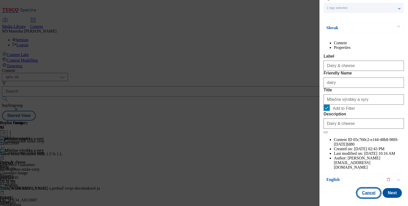
click at [364, 189] on button "Cancel" at bounding box center [369, 194] width 24 height 10
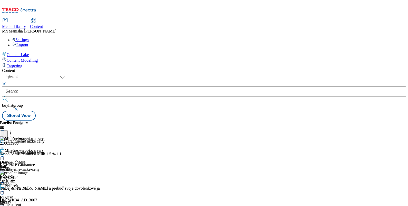
scroll to position [128, 0]
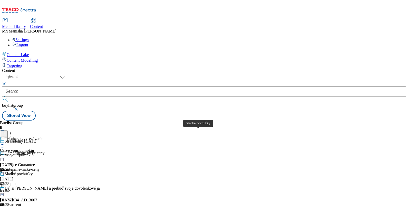
click at [33, 172] on div "Sladké pochúťky" at bounding box center [19, 174] width 28 height 5
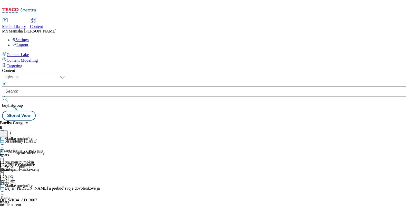
click at [5, 142] on icon at bounding box center [2, 144] width 5 height 5
click at [22, 154] on span "Edit" at bounding box center [19, 156] width 6 height 4
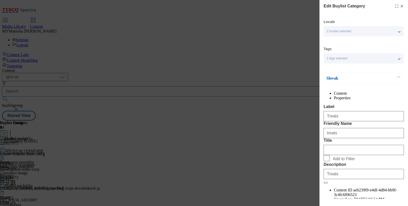
scroll to position [62, 0]
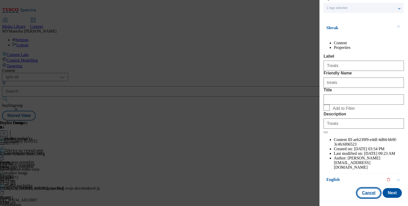
click at [362, 189] on button "Cancel" at bounding box center [369, 194] width 24 height 10
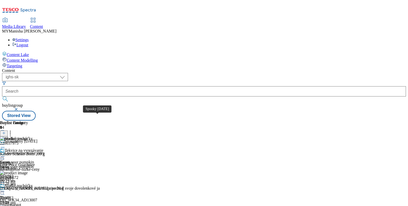
scroll to position [0, 0]
click at [44, 151] on div "Garantujeme nízke ceny" at bounding box center [25, 153] width 40 height 5
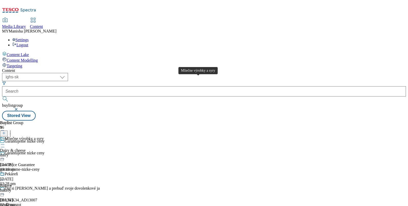
click at [44, 137] on div "Mliečne výrobky a syry" at bounding box center [24, 139] width 39 height 5
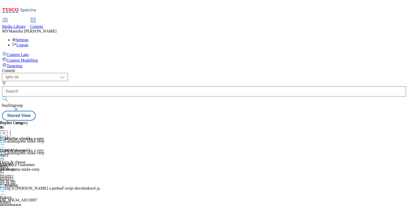
click at [5, 142] on icon at bounding box center [2, 144] width 5 height 5
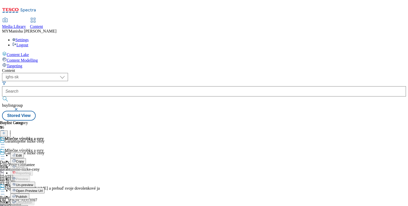
click at [22, 154] on span "Edit" at bounding box center [19, 156] width 6 height 4
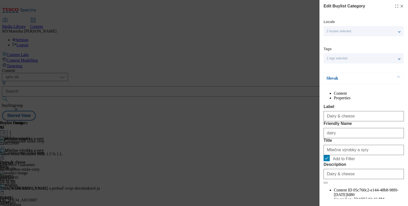
scroll to position [62, 0]
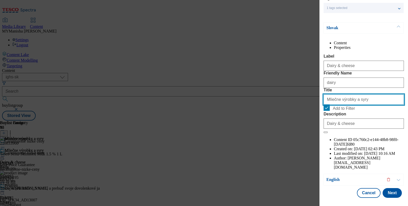
click at [366, 105] on input "Mliečne výrobky a syry" at bounding box center [363, 100] width 80 height 10
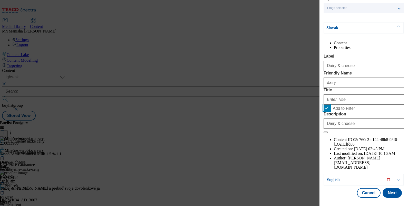
click at [326, 111] on input "Add to Filter" at bounding box center [326, 108] width 6 height 6
checkbox input "false"
click at [382, 189] on button "Next" at bounding box center [391, 194] width 19 height 10
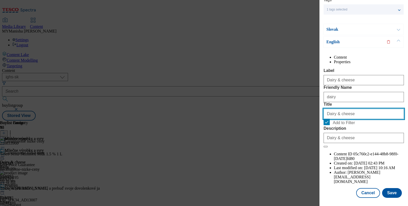
click at [360, 119] on input "Dairy & cheese" at bounding box center [363, 114] width 80 height 10
click at [329, 125] on input "Add to Filter" at bounding box center [326, 122] width 6 height 6
checkbox input "false"
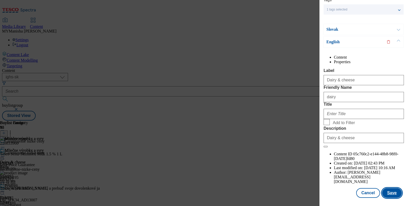
click at [386, 190] on button "Save" at bounding box center [392, 194] width 20 height 10
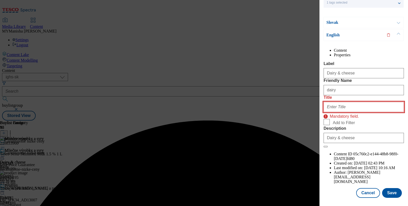
click at [347, 112] on input "Title" at bounding box center [363, 107] width 80 height 10
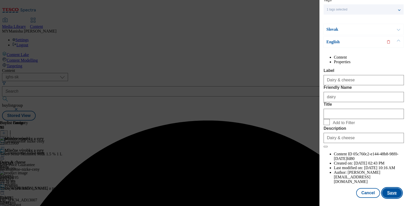
click at [384, 189] on button "Save" at bounding box center [392, 194] width 20 height 10
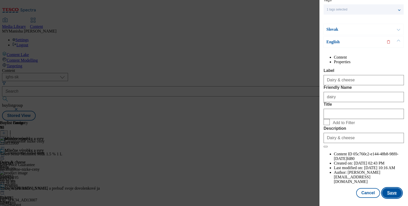
click at [384, 189] on button "Save" at bounding box center [392, 194] width 20 height 10
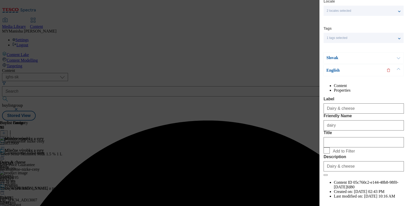
scroll to position [20, 0]
click at [394, 61] on button "Modal" at bounding box center [398, 58] width 10 height 11
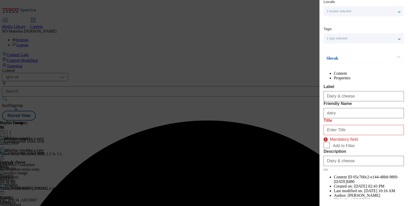
scroll to position [68, 0]
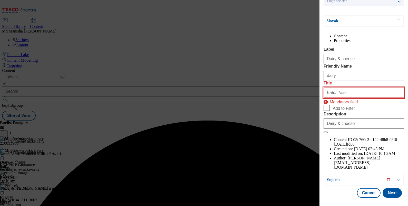
click at [337, 98] on input "Title" at bounding box center [363, 93] width 80 height 10
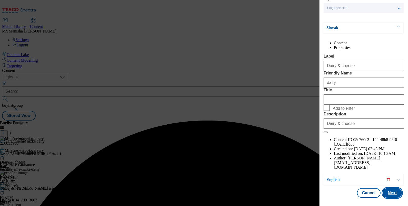
click at [385, 189] on button "Next" at bounding box center [391, 194] width 19 height 10
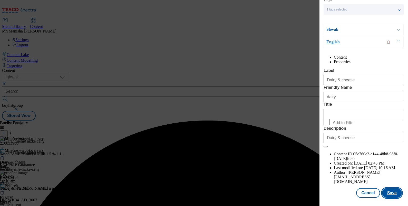
click at [385, 189] on button "Save" at bounding box center [392, 194] width 20 height 10
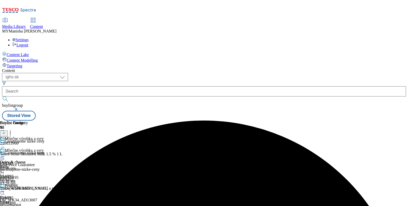
click at [5, 154] on icon at bounding box center [2, 156] width 5 height 5
click at [28, 189] on span "Preview" at bounding box center [22, 191] width 12 height 4
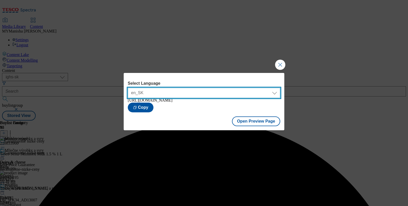
click at [242, 94] on select "en_SK sk_SK" at bounding box center [204, 93] width 152 height 10
click at [128, 88] on select "en_SK sk_SK" at bounding box center [204, 93] width 152 height 10
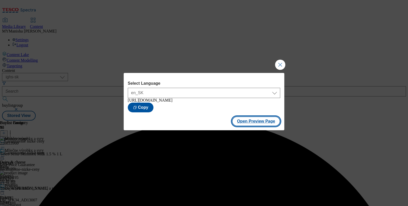
click at [247, 122] on button "Open Preview Page" at bounding box center [256, 122] width 48 height 10
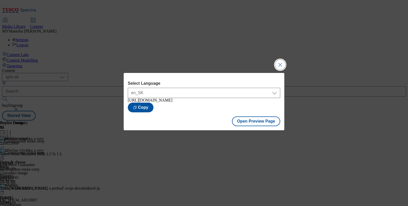
click at [281, 60] on button "Close Modal" at bounding box center [280, 65] width 10 height 10
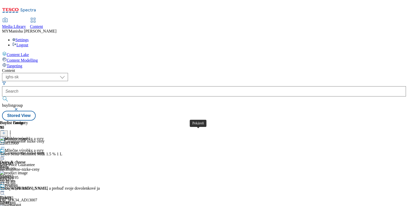
click at [18, 184] on div "Pekáreň" at bounding box center [11, 186] width 13 height 5
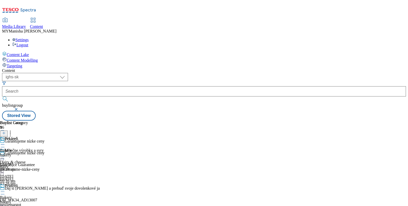
click at [5, 142] on icon at bounding box center [2, 144] width 5 height 5
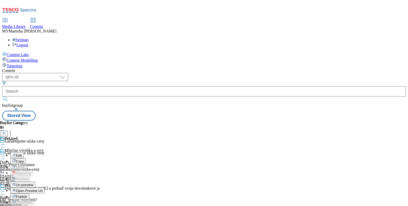
click at [45, 153] on div "Edit Copy Move Reporting Preview Un-preview Open Preview Url Publish Un-publish…" at bounding box center [22, 182] width 45 height 59
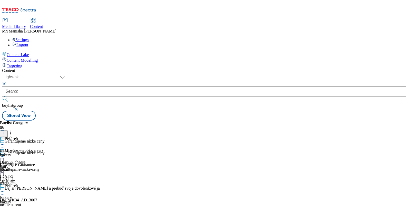
click at [5, 142] on icon at bounding box center [2, 144] width 5 height 5
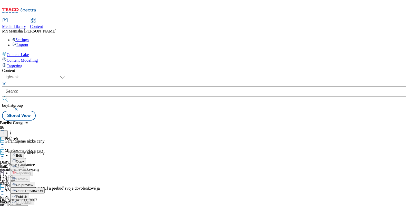
click at [24, 153] on button "Edit" at bounding box center [17, 156] width 14 height 6
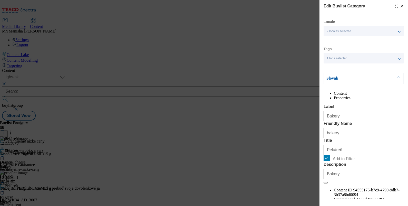
scroll to position [62, 0]
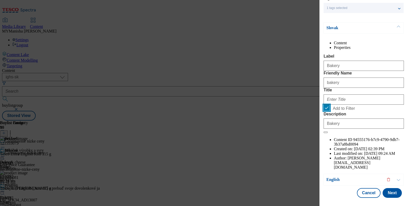
click at [323, 105] on input "Add to Filter" at bounding box center [326, 108] width 6 height 6
checkbox input "false"
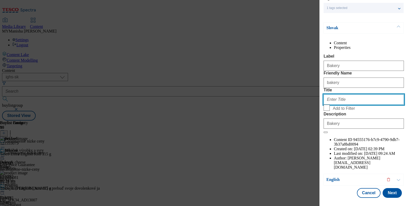
click at [344, 105] on input "Title" at bounding box center [363, 100] width 80 height 10
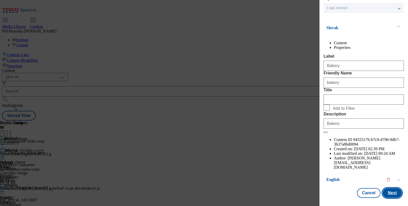
click at [382, 189] on button "Next" at bounding box center [391, 194] width 19 height 10
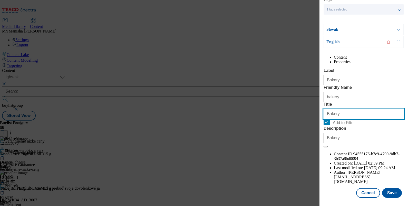
click at [335, 119] on input "Bakery" at bounding box center [363, 114] width 80 height 10
click at [328, 125] on input "Add to Filter" at bounding box center [326, 122] width 6 height 6
checkbox input "false"
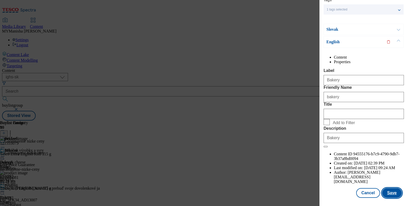
click at [387, 190] on button "Save" at bounding box center [392, 194] width 20 height 10
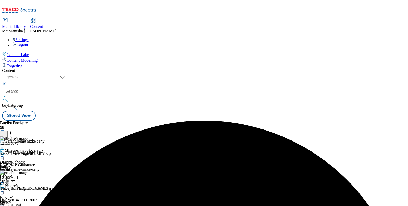
click at [5, 154] on icon at bounding box center [2, 156] width 5 height 5
click at [28, 189] on span "Preview" at bounding box center [22, 191] width 12 height 4
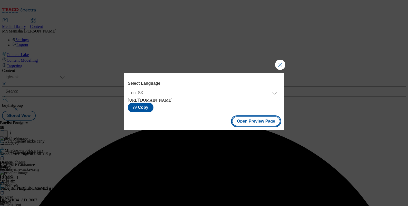
click at [248, 120] on button "Open Preview Page" at bounding box center [256, 122] width 48 height 10
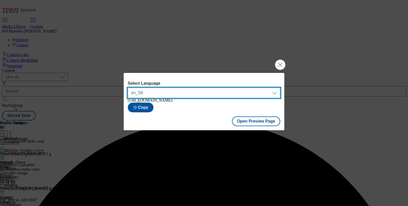
click at [228, 88] on select "en_SK sk_SK" at bounding box center [204, 93] width 152 height 10
select select "[URL][DOMAIN_NAME][PERSON_NAME]"
click at [128, 88] on select "en_SK sk_SK" at bounding box center [204, 93] width 152 height 10
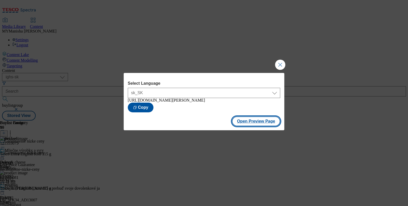
click at [253, 121] on button "Open Preview Page" at bounding box center [256, 122] width 48 height 10
click at [278, 63] on button "Close Modal" at bounding box center [280, 65] width 10 height 10
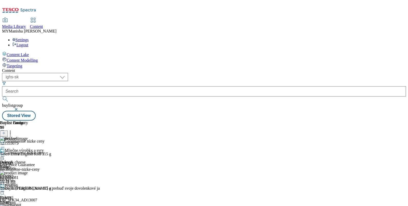
scroll to position [61, 0]
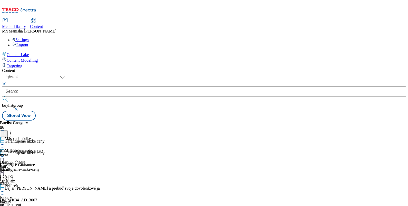
click at [34, 137] on div "Mäso a lahôdky" at bounding box center [17, 143] width 34 height 12
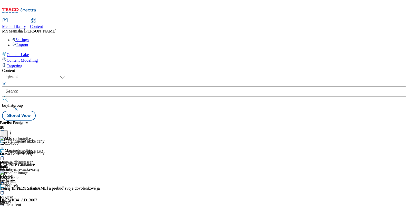
click at [5, 154] on icon at bounding box center [2, 156] width 5 height 5
click at [22, 166] on span "Edit" at bounding box center [19, 168] width 6 height 4
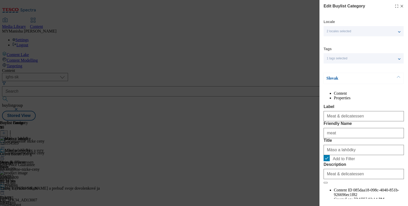
scroll to position [62, 0]
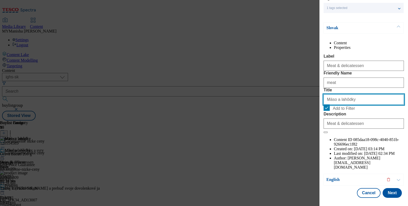
click at [358, 105] on input "Mäso a lahôdky" at bounding box center [363, 100] width 80 height 10
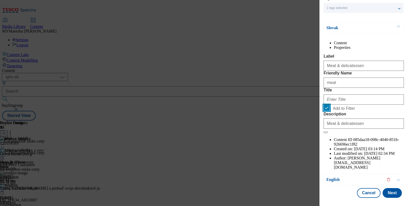
click at [323, 105] on input "Add to Filter" at bounding box center [326, 108] width 6 height 6
checkbox input "false"
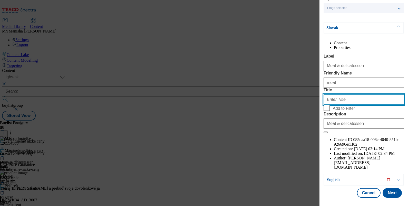
click at [350, 105] on input "Title" at bounding box center [363, 100] width 80 height 10
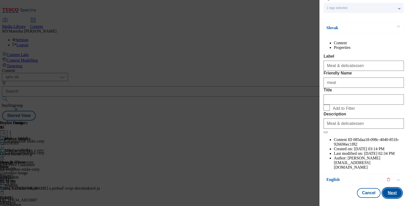
click at [388, 190] on button "Next" at bounding box center [391, 194] width 19 height 10
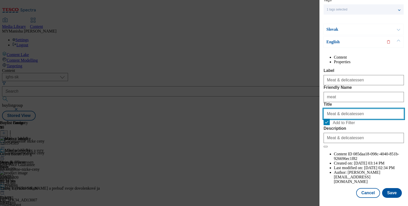
click at [367, 119] on input "Meat & delicatessen" at bounding box center [363, 114] width 80 height 10
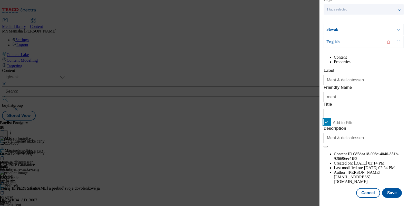
click at [329, 125] on input "Add to Filter" at bounding box center [326, 122] width 6 height 6
checkbox input "false"
click at [383, 192] on button "Save" at bounding box center [392, 194] width 20 height 10
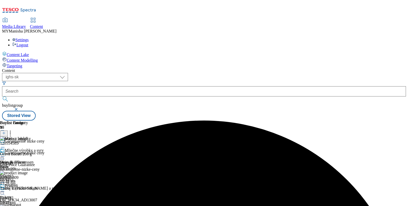
click at [5, 154] on icon at bounding box center [2, 156] width 5 height 5
click at [28, 189] on span "Preview" at bounding box center [22, 191] width 12 height 4
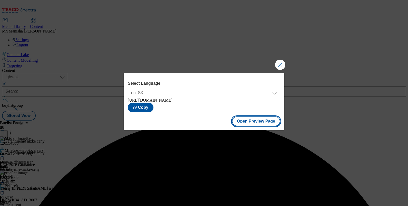
click at [255, 121] on button "Open Preview Page" at bounding box center [256, 122] width 48 height 10
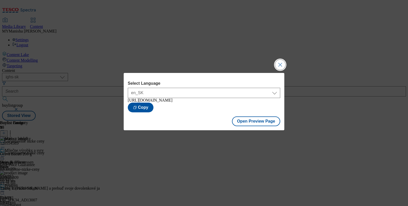
click at [280, 64] on button "Close Modal" at bounding box center [280, 65] width 10 height 10
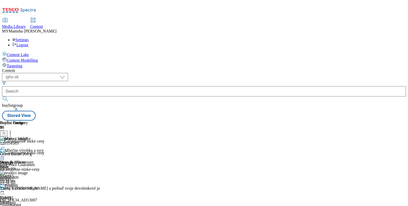
scroll to position [120, 0]
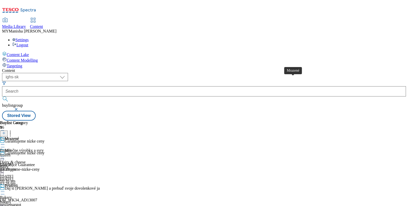
click at [19, 137] on div "Mrazené" at bounding box center [12, 139] width 14 height 5
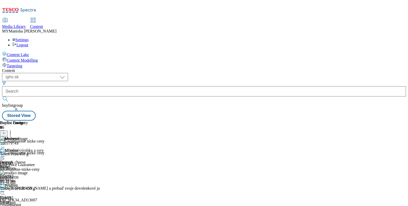
click at [5, 154] on icon at bounding box center [2, 156] width 5 height 5
click at [24, 164] on button "Edit" at bounding box center [17, 167] width 14 height 6
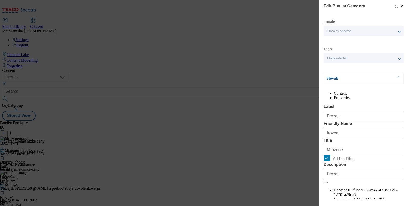
scroll to position [62, 0]
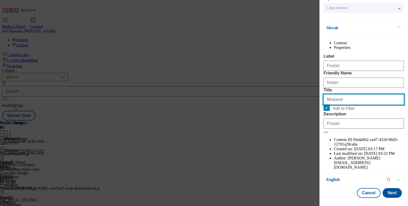
click at [344, 105] on input "Mrazené" at bounding box center [363, 100] width 80 height 10
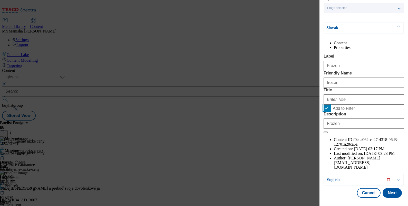
click at [323, 105] on input "Add to Filter" at bounding box center [326, 108] width 6 height 6
checkbox input "false"
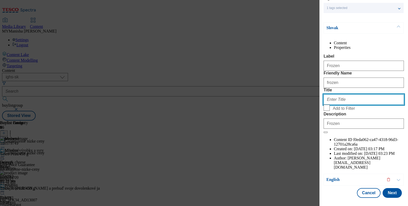
click at [344, 105] on input "Title" at bounding box center [363, 100] width 80 height 10
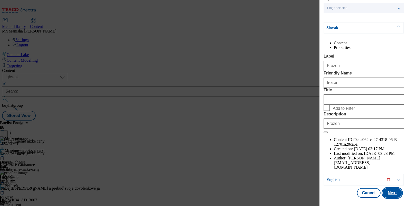
click at [383, 189] on button "Next" at bounding box center [391, 194] width 19 height 10
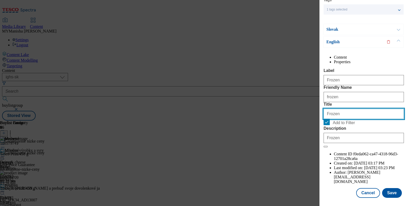
click at [350, 119] on input "Frozen" at bounding box center [363, 114] width 80 height 10
click at [326, 125] on input "Add to Filter" at bounding box center [326, 122] width 6 height 6
checkbox input "false"
click at [337, 119] on input "Title" at bounding box center [363, 114] width 80 height 10
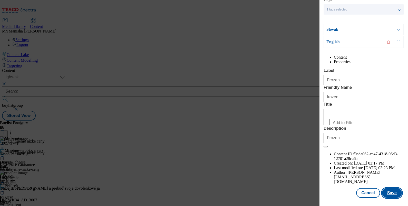
click at [385, 189] on button "Save" at bounding box center [392, 194] width 20 height 10
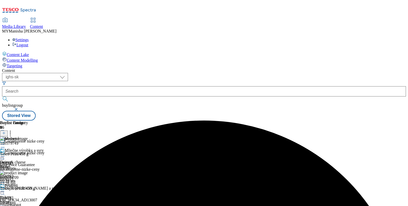
scroll to position [124, 0]
click at [5, 154] on icon at bounding box center [2, 156] width 5 height 5
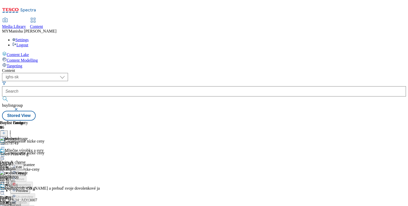
click at [28, 189] on span "Preview" at bounding box center [22, 191] width 12 height 4
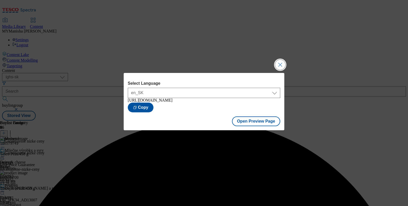
click at [280, 63] on button "Close Modal" at bounding box center [280, 65] width 10 height 10
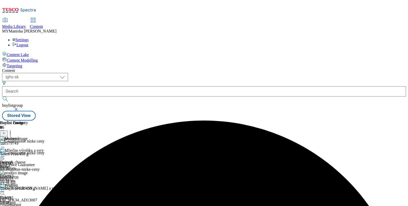
scroll to position [184, 0]
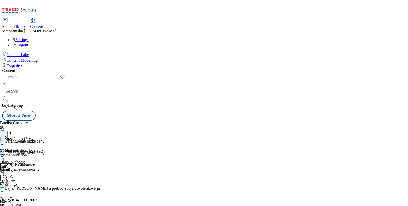
click at [5, 142] on icon at bounding box center [2, 144] width 5 height 5
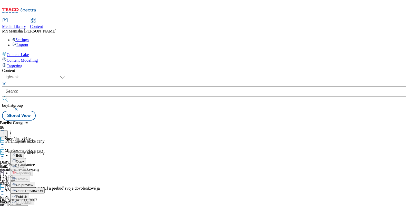
click at [22, 154] on span "Edit" at bounding box center [19, 156] width 6 height 4
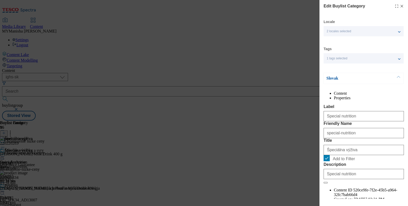
scroll to position [62, 0]
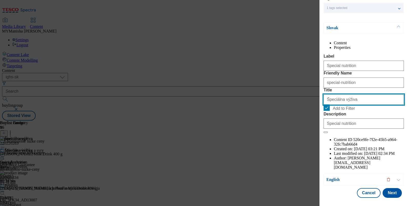
click at [357, 105] on input "Špeciálna výživa" at bounding box center [363, 100] width 80 height 10
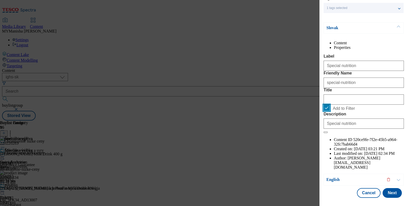
click at [329, 111] on input "Add to Filter" at bounding box center [326, 108] width 6 height 6
checkbox input "false"
click at [382, 189] on button "Next" at bounding box center [391, 194] width 19 height 10
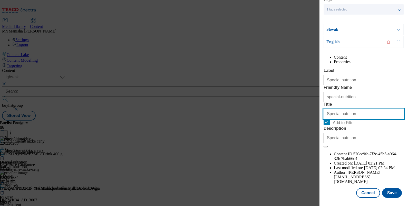
click at [361, 119] on input "Special nutrition" at bounding box center [363, 114] width 80 height 10
click at [323, 119] on input "Add to Filter" at bounding box center [326, 122] width 6 height 6
checkbox input "false"
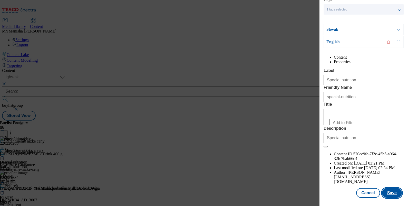
click at [382, 189] on button "Save" at bounding box center [392, 194] width 20 height 10
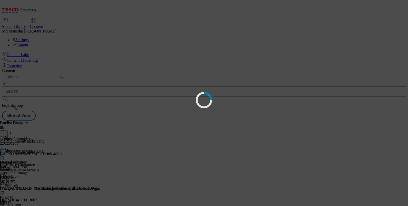
scroll to position [0, 0]
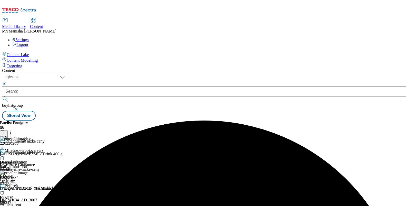
click at [28, 149] on div "Special nutrition special-nutrition [DATE] 10:23 am" at bounding box center [14, 166] width 28 height 35
click at [5, 154] on icon at bounding box center [2, 156] width 5 height 5
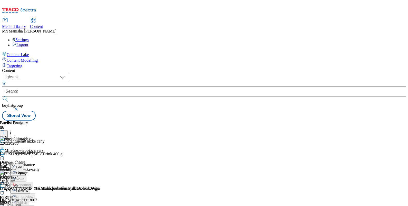
click at [28, 189] on span "Preview" at bounding box center [22, 191] width 12 height 4
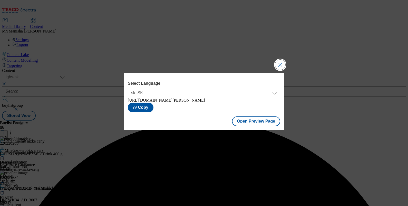
click at [277, 63] on button "Close Modal" at bounding box center [280, 65] width 10 height 10
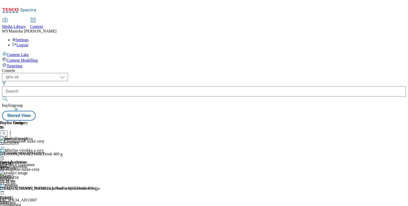
scroll to position [256, 0]
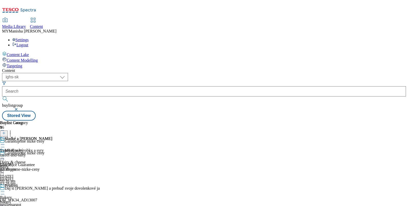
click at [5, 142] on icon at bounding box center [2, 144] width 5 height 5
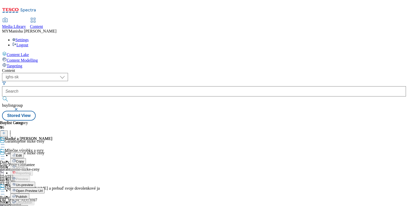
click at [22, 154] on span "Edit" at bounding box center [19, 156] width 6 height 4
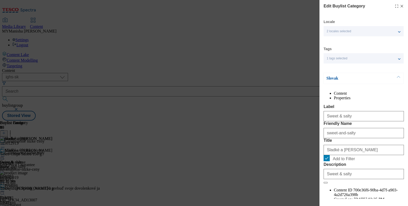
scroll to position [62, 0]
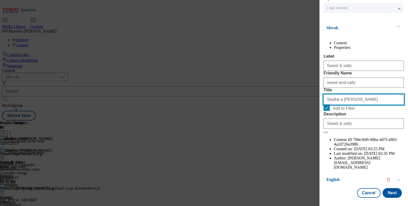
click at [352, 105] on input "Sladké a [PERSON_NAME]" at bounding box center [363, 100] width 80 height 10
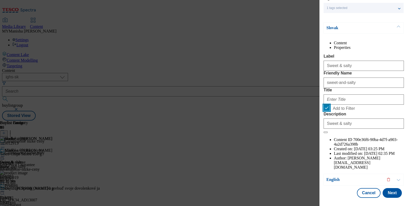
click at [323, 105] on input "Add to Filter" at bounding box center [326, 108] width 6 height 6
checkbox input "false"
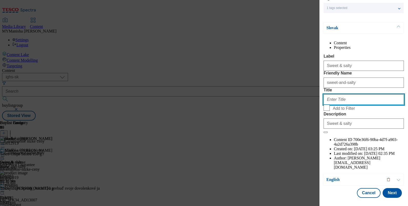
click at [347, 105] on input "Title" at bounding box center [363, 100] width 80 height 10
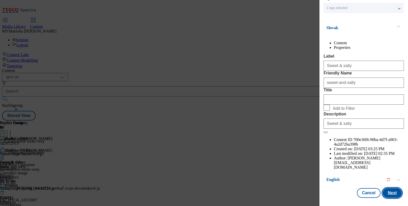
click at [385, 191] on button "Next" at bounding box center [391, 194] width 19 height 10
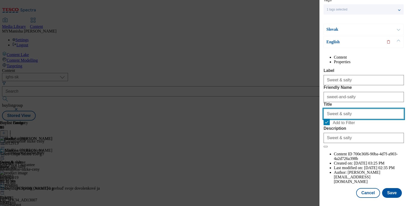
click at [363, 119] on input "Sweet & salty" at bounding box center [363, 114] width 80 height 10
click at [324, 125] on input "Add to Filter" at bounding box center [326, 122] width 6 height 6
checkbox input "false"
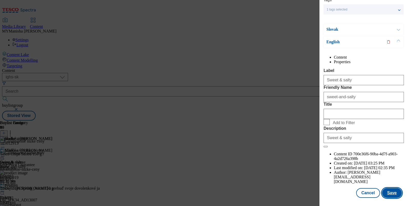
click at [387, 189] on button "Save" at bounding box center [392, 194] width 20 height 10
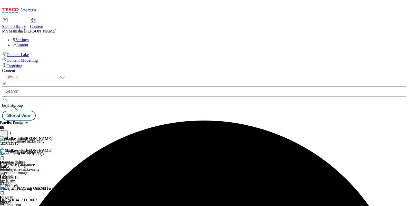
scroll to position [0, 0]
click at [5, 154] on icon at bounding box center [2, 156] width 5 height 5
click at [28, 189] on span "Preview" at bounding box center [22, 191] width 12 height 4
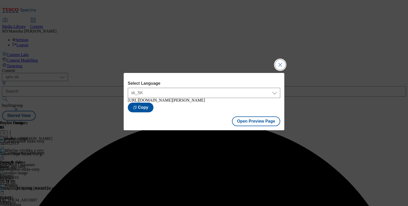
click at [278, 64] on button "Close Modal" at bounding box center [280, 65] width 10 height 10
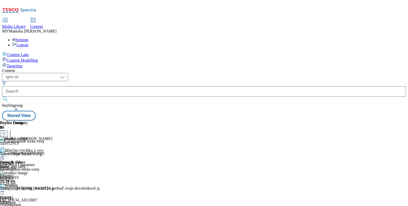
scroll to position [240, 0]
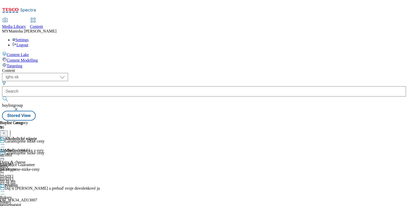
click at [5, 142] on icon at bounding box center [2, 144] width 5 height 5
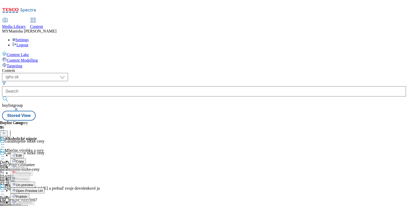
click at [22, 154] on span "Edit" at bounding box center [19, 156] width 6 height 4
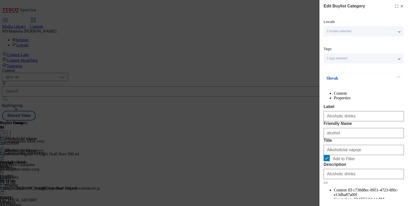
scroll to position [62, 0]
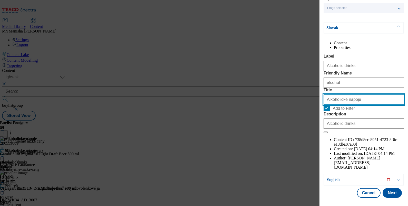
click at [361, 105] on input "Alkoholické nápoje" at bounding box center [363, 100] width 80 height 10
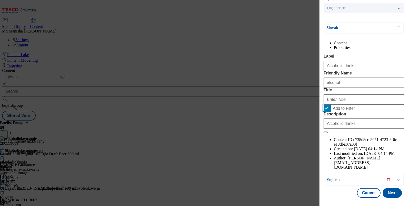
click at [323, 105] on input "Add to Filter" at bounding box center [326, 108] width 6 height 6
checkbox input "false"
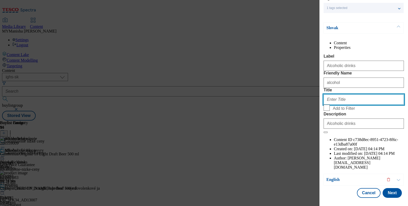
click at [351, 105] on input "Title" at bounding box center [363, 100] width 80 height 10
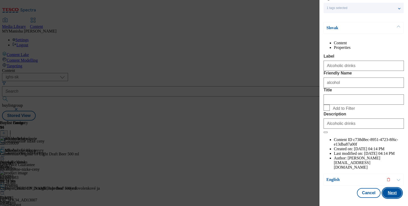
click at [387, 189] on button "Next" at bounding box center [391, 194] width 19 height 10
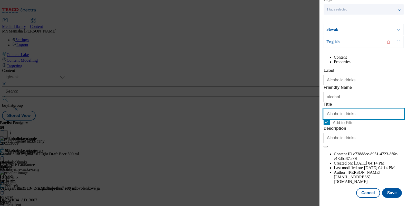
click at [351, 119] on input "Alcoholic drinks" at bounding box center [363, 114] width 80 height 10
click at [324, 125] on input "Add to Filter" at bounding box center [326, 122] width 6 height 6
checkbox input "false"
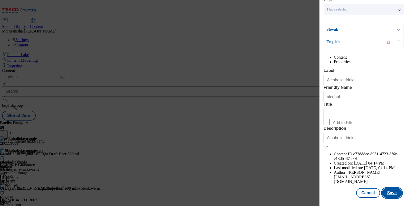
click at [385, 189] on button "Save" at bounding box center [392, 194] width 20 height 10
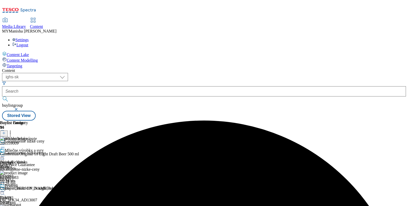
click at [28, 149] on div "Alcoholic drinks alcohol [DATE] 10:24 am" at bounding box center [14, 166] width 28 height 35
click at [5, 154] on icon at bounding box center [2, 156] width 5 height 5
click at [28, 189] on span "Preview" at bounding box center [22, 191] width 12 height 4
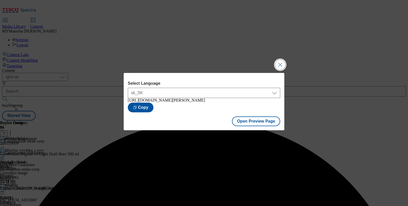
click at [280, 66] on button "Close Modal" at bounding box center [280, 65] width 10 height 10
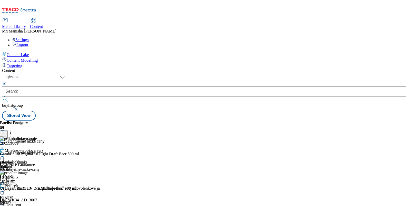
scroll to position [296, 0]
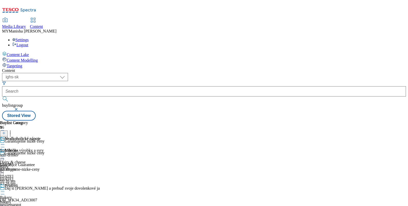
click at [5, 142] on icon at bounding box center [2, 144] width 5 height 5
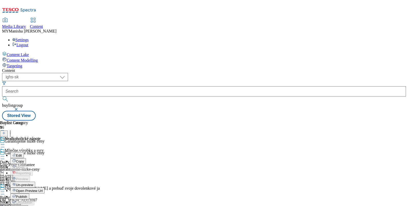
click at [24, 153] on button "Edit" at bounding box center [17, 156] width 14 height 6
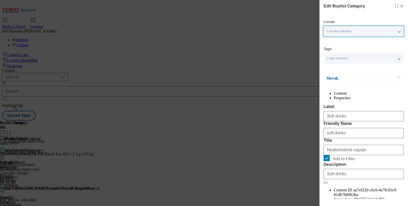
click at [359, 36] on div "2 locales selected" at bounding box center [363, 31] width 80 height 10
click at [346, 69] on div "Locale 2 locales selected Slovak English Tags 1 tags selected buylist category …" at bounding box center [363, 133] width 80 height 229
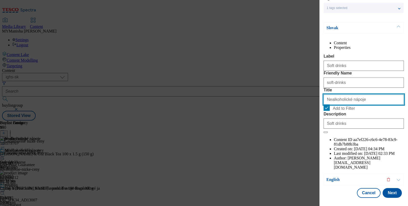
click at [354, 105] on input "Nealkoholické nápoje" at bounding box center [363, 100] width 80 height 10
type input "m"
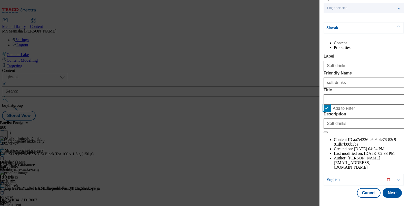
click at [328, 111] on input "Add to Filter" at bounding box center [326, 108] width 6 height 6
checkbox input "false"
click at [389, 190] on button "Next" at bounding box center [391, 194] width 19 height 10
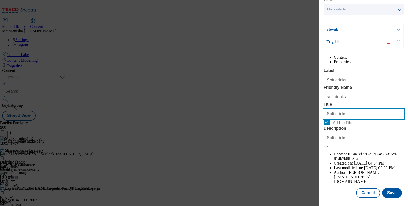
click at [356, 119] on input "Soft drinks" at bounding box center [363, 114] width 80 height 10
click at [328, 125] on input "Add to Filter" at bounding box center [326, 122] width 6 height 6
checkbox input "false"
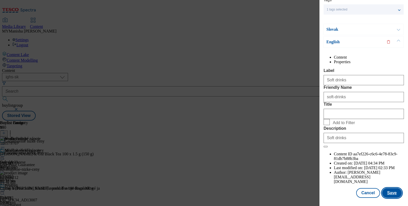
click at [386, 189] on button "Save" at bounding box center [392, 194] width 20 height 10
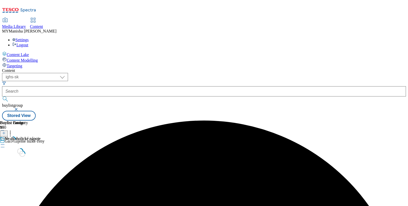
scroll to position [0, 0]
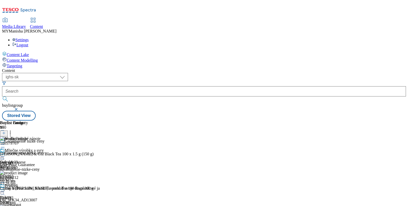
click at [5, 154] on icon at bounding box center [2, 156] width 5 height 5
click at [30, 188] on button "Preview" at bounding box center [20, 191] width 20 height 6
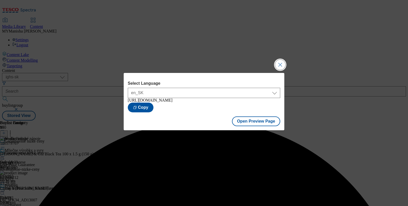
click at [280, 62] on button "Close Modal" at bounding box center [280, 65] width 10 height 10
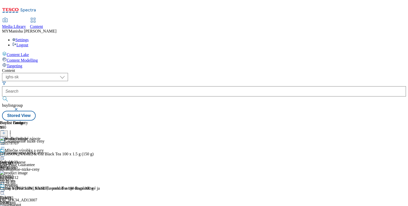
scroll to position [417, 0]
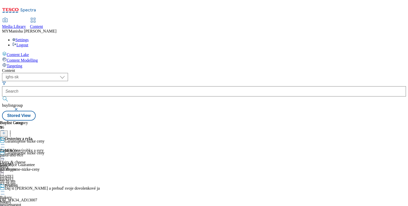
click at [5, 142] on icon at bounding box center [2, 144] width 5 height 5
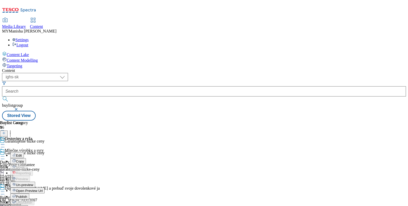
click at [24, 153] on button "Edit" at bounding box center [17, 156] width 14 height 6
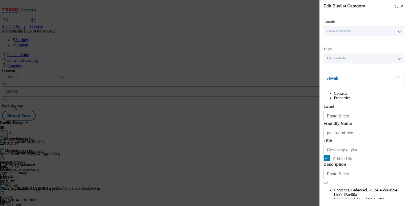
scroll to position [62, 0]
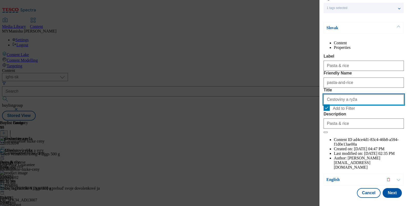
click at [352, 105] on input "Cestoviny a ryža" at bounding box center [363, 100] width 80 height 10
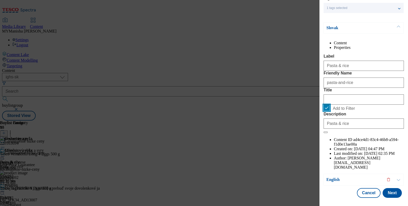
click at [327, 111] on input "Add to Filter" at bounding box center [326, 108] width 6 height 6
checkbox input "false"
click at [382, 194] on button "Next" at bounding box center [391, 194] width 19 height 10
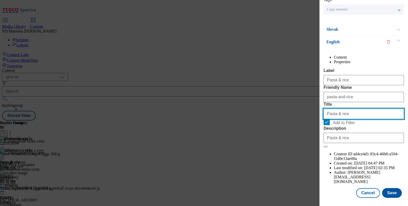
click at [359, 119] on input "Pasta & rice" at bounding box center [363, 114] width 80 height 10
click at [328, 126] on label "Add to Filter" at bounding box center [363, 122] width 80 height 7
click at [0, 0] on input "Add to Filter" at bounding box center [0, 0] width 0 height 0
click at [328, 126] on label "Add to Filter" at bounding box center [363, 122] width 80 height 7
click at [0, 0] on input "Add to Filter" at bounding box center [0, 0] width 0 height 0
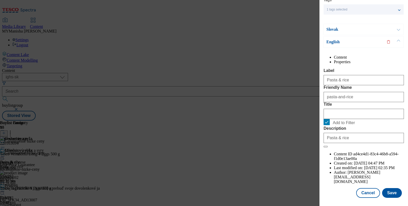
click at [328, 126] on label "Add to Filter" at bounding box center [363, 122] width 80 height 7
click at [0, 0] on input "Add to Filter" at bounding box center [0, 0] width 0 height 0
click at [328, 126] on label "Add to Filter" at bounding box center [363, 122] width 80 height 7
click at [0, 0] on input "Add to Filter" at bounding box center [0, 0] width 0 height 0
drag, startPoint x: 328, startPoint y: 142, endPoint x: 328, endPoint y: 145, distance: 2.8
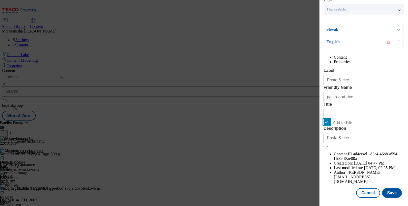
click at [328, 125] on input "Add to Filter" at bounding box center [326, 122] width 6 height 6
checkbox input "false"
click at [389, 190] on button "Save" at bounding box center [392, 194] width 20 height 10
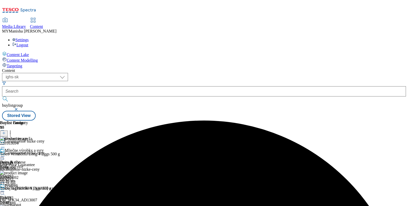
click at [5, 154] on icon at bounding box center [2, 156] width 5 height 5
click at [28, 189] on span "Preview" at bounding box center [22, 191] width 12 height 4
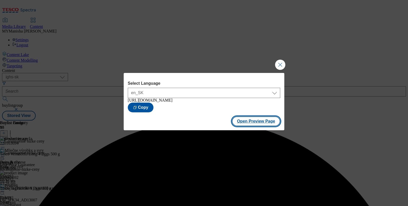
click at [254, 119] on button "Open Preview Page" at bounding box center [256, 122] width 48 height 10
click at [281, 60] on button "Close Modal" at bounding box center [280, 65] width 10 height 10
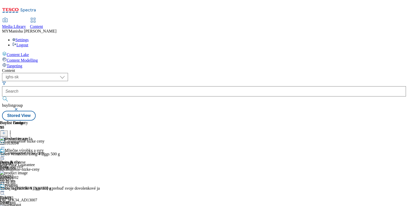
scroll to position [456, 0]
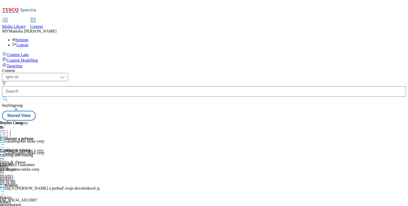
click at [5, 142] on icon at bounding box center [2, 144] width 5 height 5
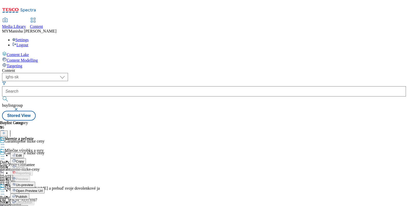
click at [22, 154] on span "Edit" at bounding box center [19, 156] width 6 height 4
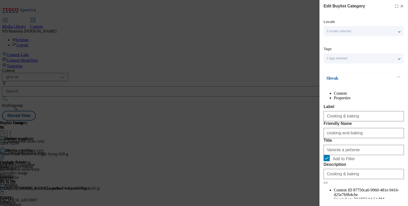
scroll to position [62, 0]
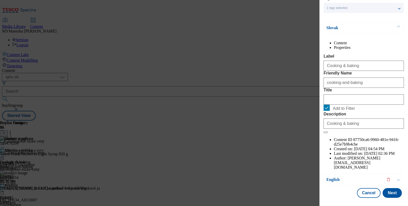
click at [330, 112] on label "Add to Filter" at bounding box center [363, 108] width 80 height 7
click at [330, 111] on input "Add to Filter" at bounding box center [326, 108] width 6 height 6
checkbox input "false"
click at [386, 189] on button "Next" at bounding box center [391, 194] width 19 height 10
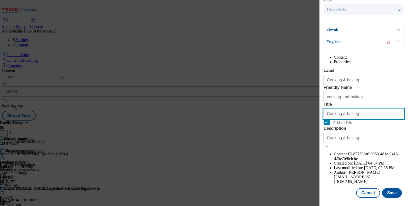
click at [357, 119] on input "Cooking & baking" at bounding box center [363, 114] width 80 height 10
click at [326, 125] on input "Add to Filter" at bounding box center [326, 122] width 6 height 6
checkbox input "false"
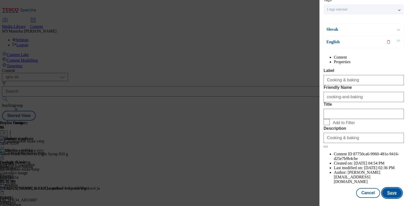
click at [392, 191] on button "Save" at bounding box center [392, 194] width 20 height 10
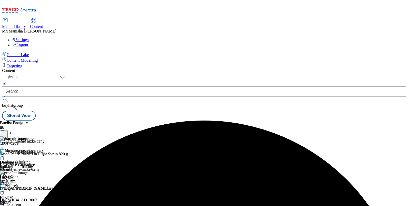
scroll to position [0, 0]
click at [5, 154] on icon at bounding box center [2, 156] width 5 height 5
click at [28, 189] on span "Preview" at bounding box center [22, 191] width 12 height 4
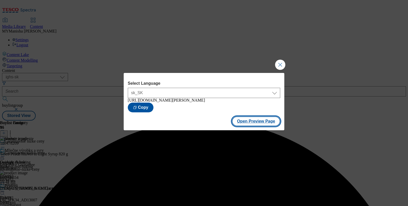
click at [246, 124] on button "Open Preview Page" at bounding box center [256, 122] width 48 height 10
click at [277, 62] on button "Close Modal" at bounding box center [280, 65] width 10 height 10
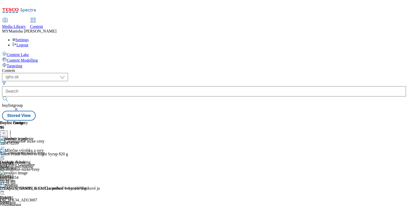
scroll to position [480, 0]
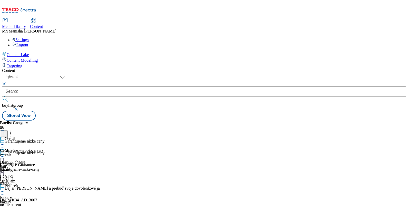
click at [2, 145] on circle at bounding box center [1, 145] width 1 height 1
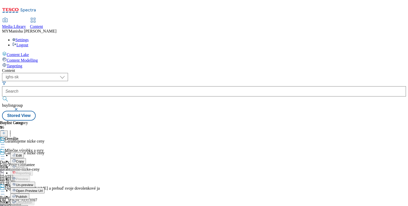
click at [22, 154] on span "Edit" at bounding box center [19, 156] width 6 height 4
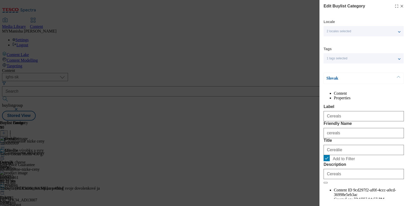
scroll to position [62, 0]
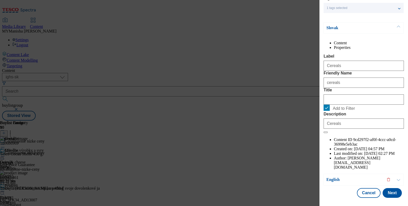
click at [331, 112] on label "Add to Filter" at bounding box center [363, 108] width 80 height 7
click at [330, 111] on input "Add to Filter" at bounding box center [326, 108] width 6 height 6
checkbox input "false"
click at [382, 189] on button "Next" at bounding box center [391, 194] width 19 height 10
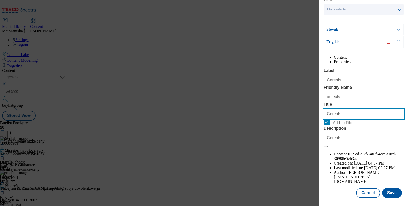
click at [349, 119] on input "Cereals" at bounding box center [363, 114] width 80 height 10
click at [327, 125] on input "Add to Filter" at bounding box center [326, 122] width 6 height 6
checkbox input "false"
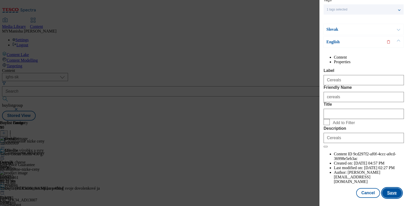
click at [390, 189] on button "Save" at bounding box center [392, 194] width 20 height 10
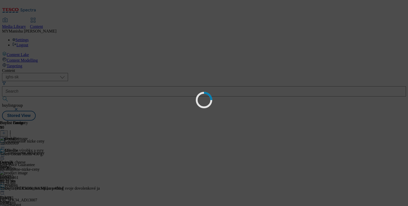
scroll to position [0, 0]
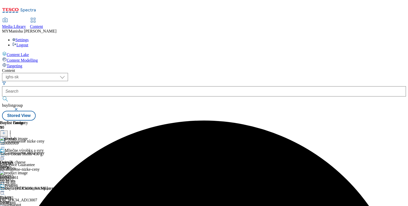
click at [5, 154] on icon at bounding box center [2, 156] width 5 height 5
click at [28, 189] on span "Preview" at bounding box center [22, 191] width 12 height 4
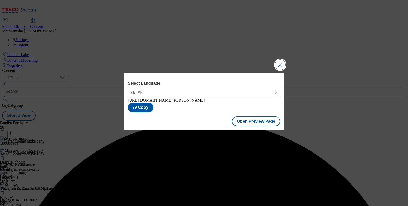
click at [280, 64] on button "Close Modal" at bounding box center [280, 65] width 10 height 10
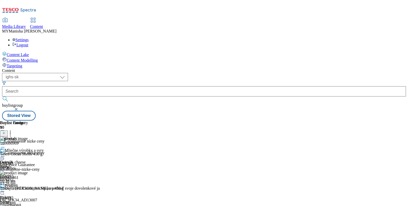
scroll to position [545, 0]
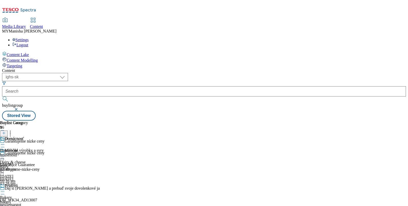
click at [5, 142] on icon at bounding box center [2, 144] width 5 height 5
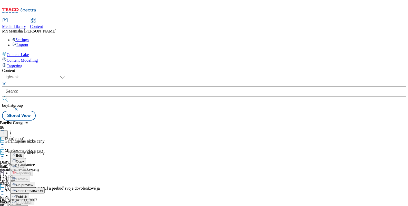
click at [24, 153] on button "Edit" at bounding box center [17, 156] width 14 height 6
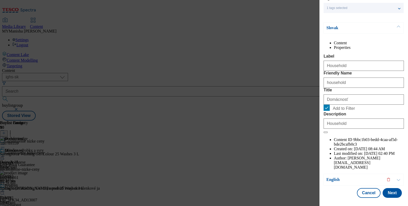
scroll to position [60, 0]
click at [328, 111] on input "Add to Filter" at bounding box center [326, 108] width 6 height 6
checkbox input "false"
click at [385, 189] on button "Next" at bounding box center [391, 194] width 19 height 10
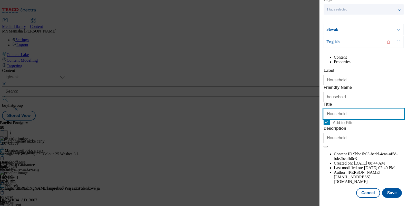
click at [352, 119] on input "Household" at bounding box center [363, 114] width 80 height 10
click at [328, 148] on form "Label Household Friendly Name household Title Add to Filter Description Househo…" at bounding box center [363, 108] width 80 height 80
click at [327, 125] on input "Add to Filter" at bounding box center [326, 122] width 6 height 6
checkbox input "false"
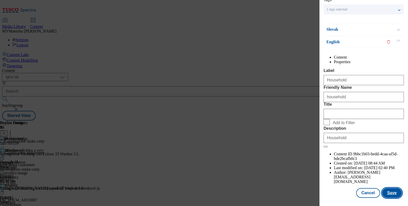
click at [385, 189] on button "Save" at bounding box center [392, 194] width 20 height 10
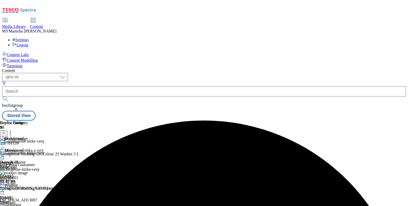
scroll to position [0, 0]
click at [28, 149] on div at bounding box center [14, 155] width 28 height 12
click at [5, 154] on icon at bounding box center [2, 156] width 5 height 5
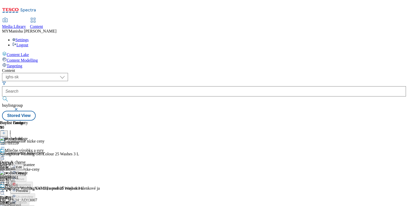
click at [28, 189] on span "Preview" at bounding box center [22, 191] width 12 height 4
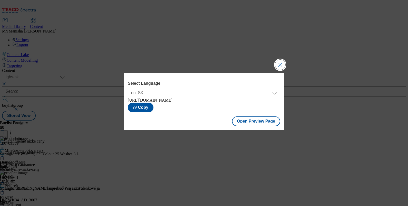
click at [277, 60] on button "Close Modal" at bounding box center [280, 65] width 10 height 10
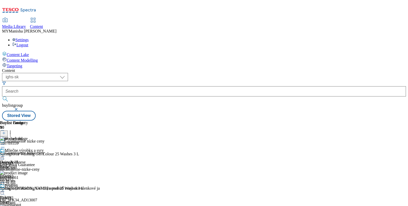
scroll to position [637, 0]
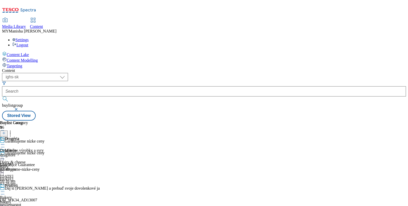
click at [5, 142] on icon at bounding box center [2, 144] width 5 height 5
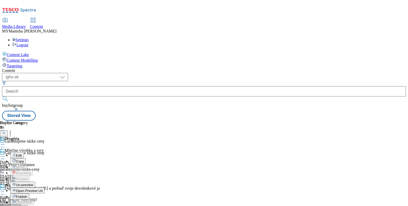
click at [24, 153] on div "Edit" at bounding box center [17, 155] width 14 height 4
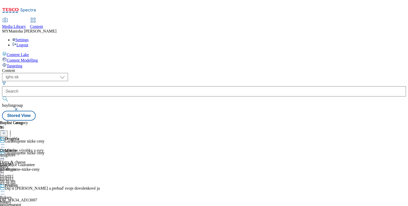
click at [5, 142] on icon at bounding box center [2, 144] width 5 height 5
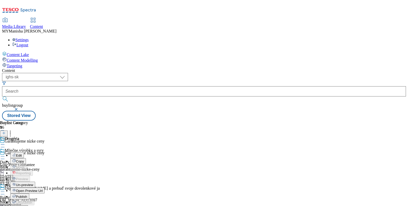
click at [22, 154] on span "Edit" at bounding box center [19, 156] width 6 height 4
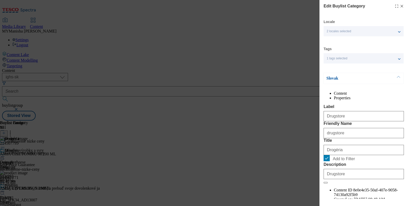
scroll to position [62, 0]
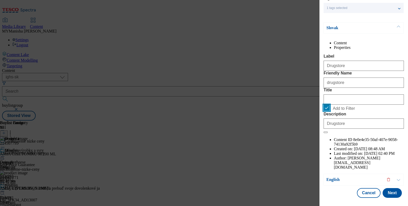
click at [325, 111] on input "Add to Filter" at bounding box center [326, 108] width 6 height 6
checkbox input "false"
click at [385, 189] on button "Next" at bounding box center [391, 194] width 19 height 10
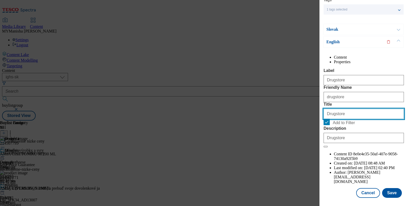
click at [352, 119] on input "Drugstore" at bounding box center [363, 114] width 80 height 10
click at [326, 125] on input "Add to Filter" at bounding box center [326, 122] width 6 height 6
checkbox input "false"
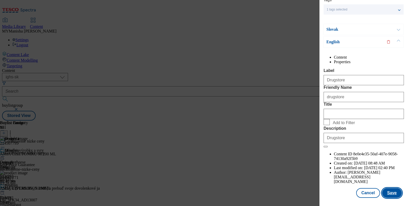
click at [386, 189] on button "Save" at bounding box center [392, 194] width 20 height 10
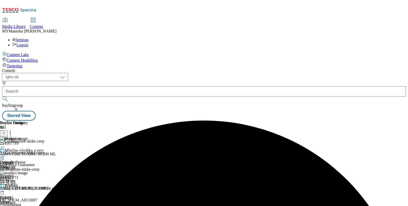
scroll to position [297, 0]
click at [5, 154] on icon at bounding box center [2, 156] width 5 height 5
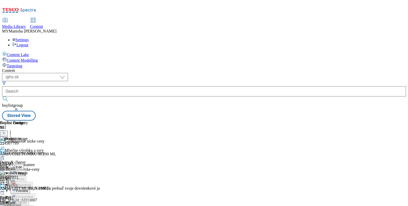
click at [28, 189] on span "Preview" at bounding box center [22, 191] width 12 height 4
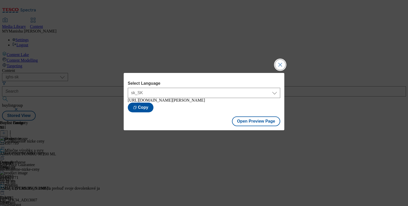
click at [282, 60] on button "Close Modal" at bounding box center [280, 65] width 10 height 10
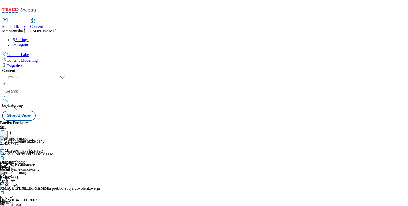
scroll to position [644, 0]
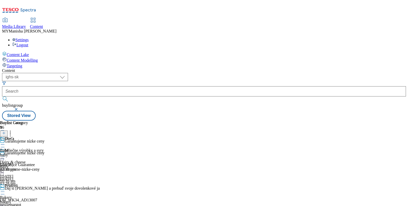
scroll to position [695, 0]
click at [5, 142] on icon at bounding box center [2, 144] width 5 height 5
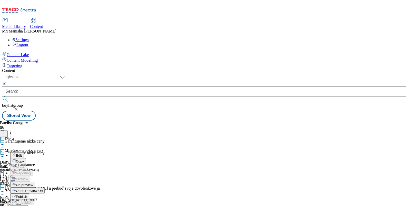
click at [22, 154] on span "Edit" at bounding box center [19, 156] width 6 height 4
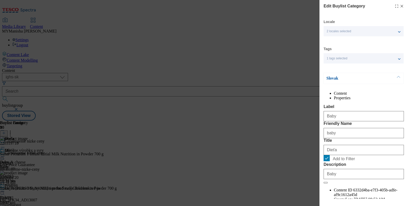
scroll to position [62, 0]
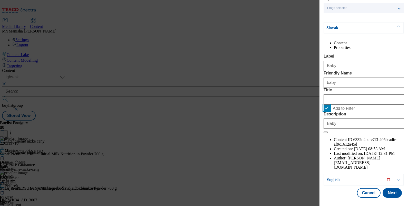
click at [325, 111] on input "Add to Filter" at bounding box center [326, 108] width 6 height 6
checkbox input "false"
click at [384, 189] on button "Next" at bounding box center [391, 194] width 19 height 10
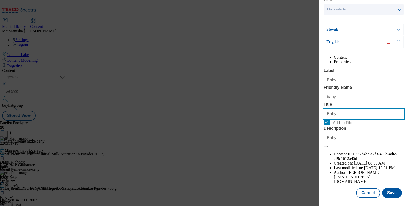
click at [342, 119] on input "Baby" at bounding box center [363, 114] width 80 height 10
drag, startPoint x: 326, startPoint y: 140, endPoint x: 327, endPoint y: 145, distance: 4.8
click at [327, 145] on form "Label Baby Friendly Name baby Title Add to Filter Description Baby" at bounding box center [363, 108] width 80 height 80
click at [327, 125] on input "Add to Filter" at bounding box center [326, 122] width 6 height 6
checkbox input "false"
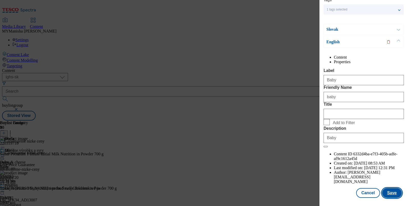
click at [390, 189] on button "Save" at bounding box center [392, 194] width 20 height 10
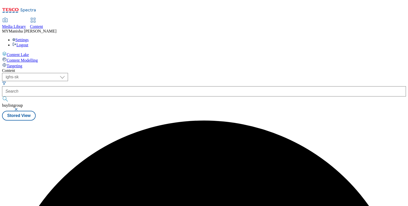
scroll to position [0, 0]
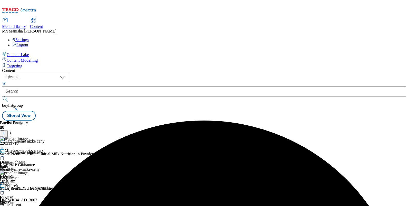
click at [28, 154] on div at bounding box center [14, 157] width 28 height 6
click at [28, 189] on span "Preview" at bounding box center [22, 191] width 12 height 4
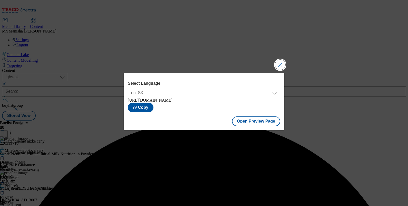
click at [280, 67] on button "Close Modal" at bounding box center [280, 65] width 10 height 10
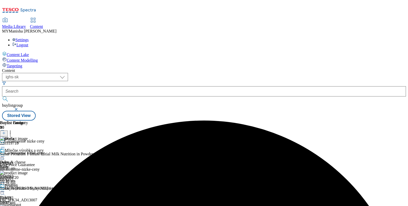
scroll to position [38, 0]
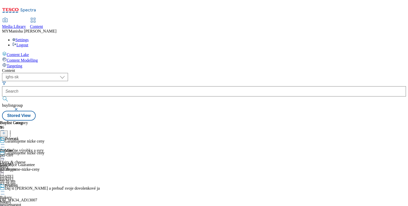
click at [5, 142] on icon at bounding box center [2, 144] width 5 height 5
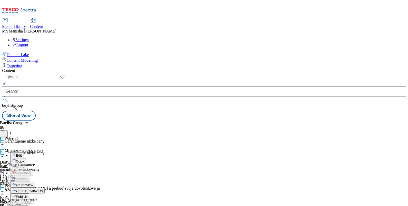
click at [22, 154] on span "Edit" at bounding box center [19, 156] width 6 height 4
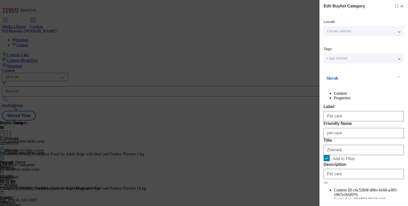
scroll to position [62, 0]
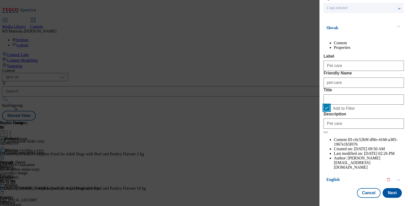
click at [328, 111] on input "Add to Filter" at bounding box center [326, 108] width 6 height 6
checkbox input "false"
click at [386, 189] on button "Next" at bounding box center [391, 194] width 19 height 10
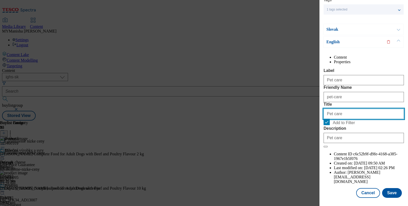
click at [347, 119] on input "Pet care" at bounding box center [363, 114] width 80 height 10
click at [328, 125] on input "Add to Filter" at bounding box center [326, 122] width 6 height 6
checkbox input "false"
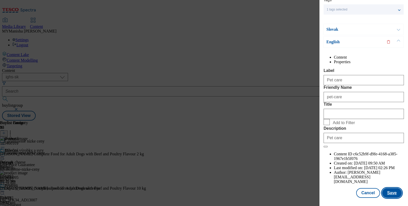
click at [391, 189] on button "Save" at bounding box center [392, 194] width 20 height 10
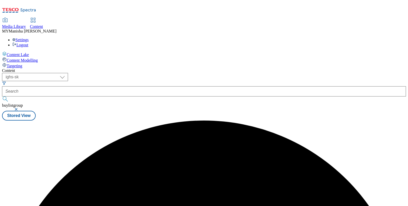
scroll to position [0, 0]
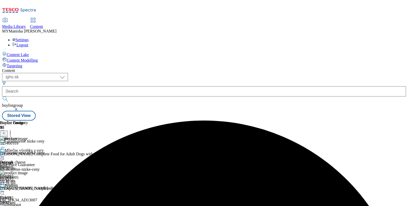
click at [5, 154] on icon at bounding box center [2, 156] width 5 height 5
click at [28, 189] on span "Preview" at bounding box center [22, 191] width 12 height 4
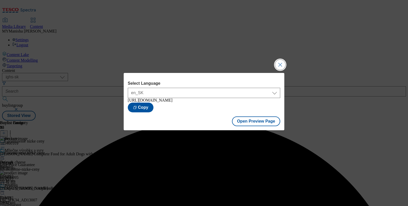
click at [282, 63] on button "Close Modal" at bounding box center [280, 65] width 10 height 10
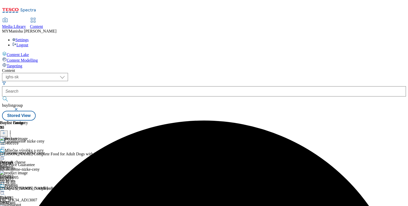
scroll to position [695, 0]
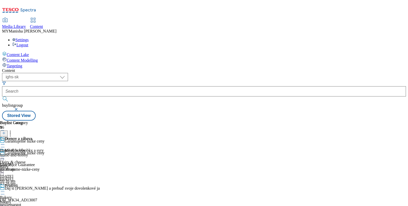
click at [5, 142] on icon at bounding box center [2, 144] width 5 height 5
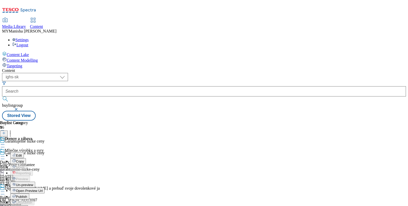
click at [24, 153] on button "Edit" at bounding box center [17, 156] width 14 height 6
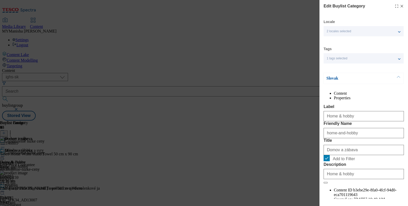
scroll to position [62, 0]
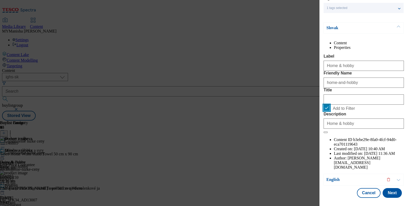
click at [326, 111] on input "Add to Filter" at bounding box center [326, 108] width 6 height 6
checkbox input "false"
click at [383, 189] on button "Next" at bounding box center [391, 194] width 19 height 10
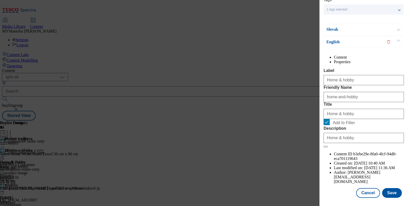
click at [353, 119] on div "Home & hobby" at bounding box center [363, 113] width 80 height 12
click at [355, 119] on input "Home & hobby" at bounding box center [363, 114] width 80 height 10
click at [326, 125] on input "Add to Filter" at bounding box center [326, 122] width 6 height 6
checkbox input "false"
click at [382, 189] on button "Save" at bounding box center [392, 194] width 20 height 10
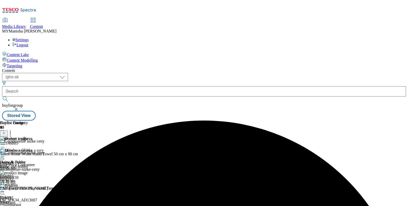
scroll to position [0, 0]
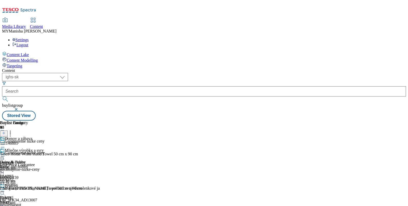
click at [5, 154] on icon at bounding box center [2, 156] width 5 height 5
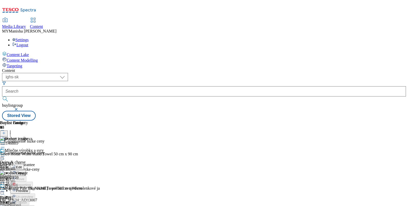
click at [28, 189] on span "Preview" at bounding box center [22, 191] width 12 height 4
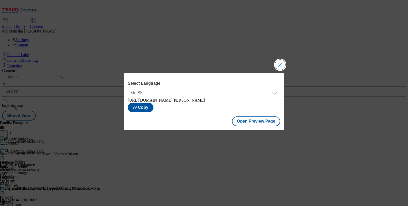
click at [284, 60] on button "Close Modal" at bounding box center [280, 65] width 10 height 10
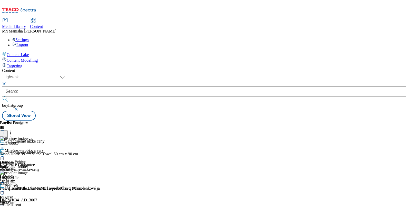
click at [5, 154] on icon at bounding box center [2, 156] width 5 height 5
click at [27, 206] on span "Publish" at bounding box center [21, 209] width 11 height 4
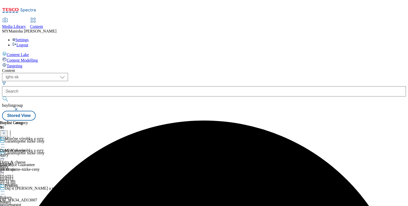
scroll to position [33, 0]
click at [52, 190] on div at bounding box center [26, 193] width 52 height 6
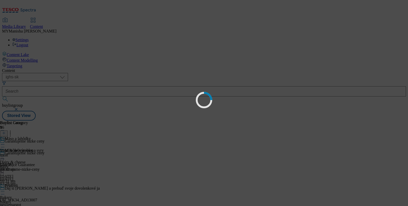
scroll to position [0, 0]
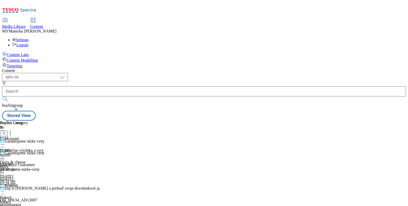
scroll to position [179, 0]
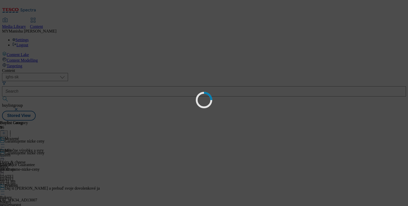
scroll to position [0, 0]
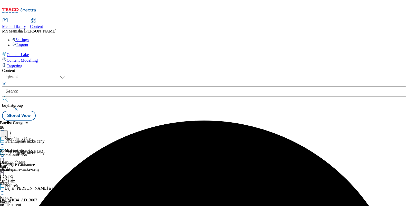
scroll to position [240, 0]
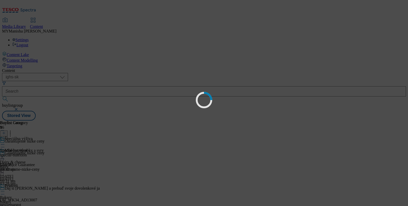
scroll to position [0, 0]
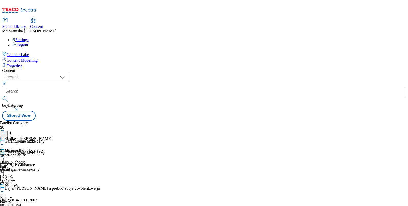
scroll to position [258, 0]
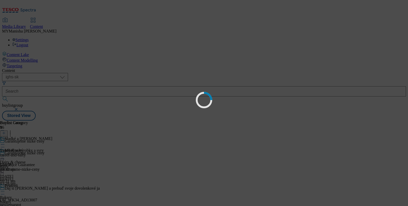
scroll to position [0, 0]
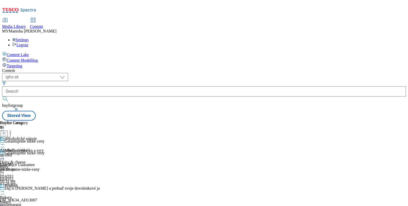
scroll to position [360, 0]
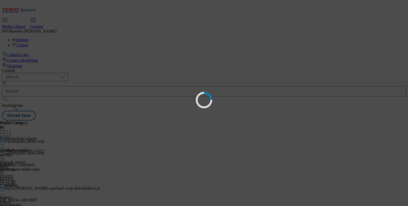
scroll to position [0, 0]
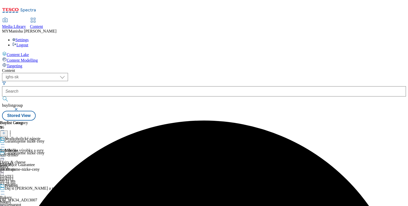
scroll to position [375, 0]
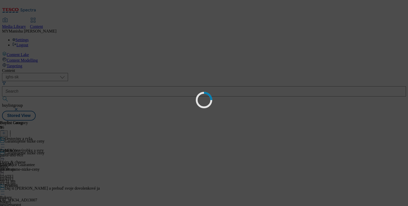
scroll to position [0, 0]
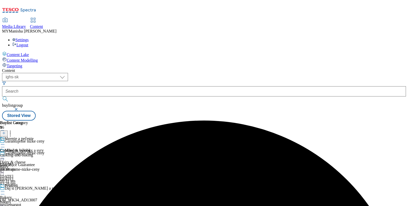
scroll to position [495, 0]
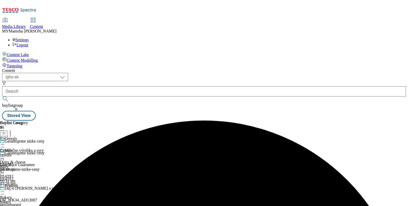
scroll to position [575, 0]
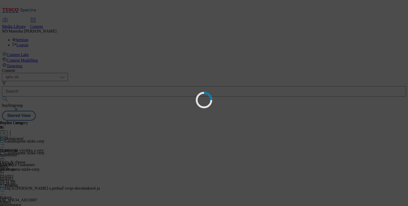
scroll to position [0, 0]
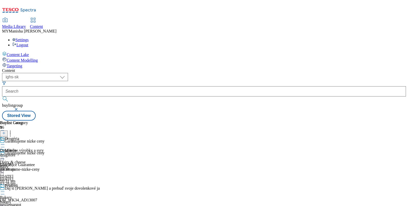
scroll to position [669, 0]
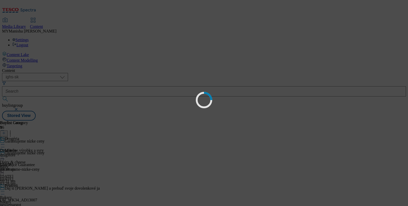
scroll to position [0, 0]
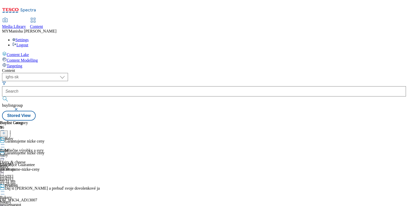
scroll to position [695, 0]
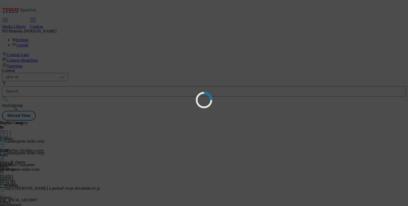
scroll to position [0, 0]
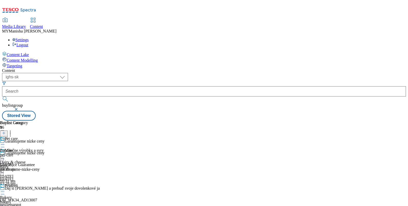
scroll to position [695, 0]
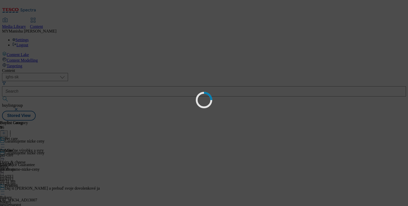
scroll to position [0, 0]
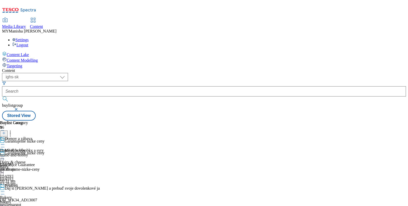
click at [5, 154] on icon at bounding box center [2, 156] width 5 height 5
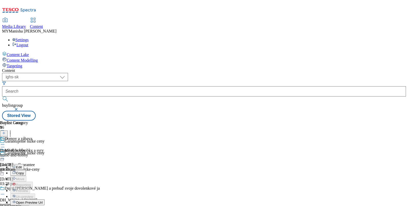
click at [43, 201] on span "Open Preview Url" at bounding box center [29, 203] width 27 height 4
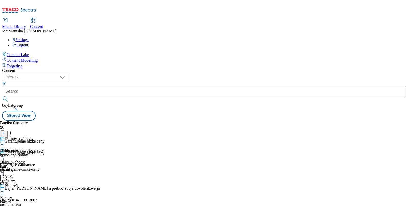
click at [5, 154] on icon at bounding box center [2, 156] width 5 height 5
click at [28, 137] on div "Home & hobby home-and-hobby [DATE] 10:35 am" at bounding box center [14, 154] width 28 height 35
click at [68, 73] on select "ghs-roi ghs-uk ighs-cz ighs-hu ighs-sk" at bounding box center [35, 77] width 66 height 8
select select "ighs-hu"
click at [67, 73] on select "ghs-roi ghs-uk ighs-cz ighs-hu ighs-sk" at bounding box center [35, 77] width 66 height 8
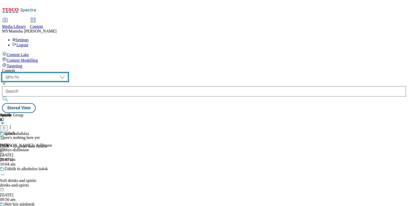
scroll to position [69, 0]
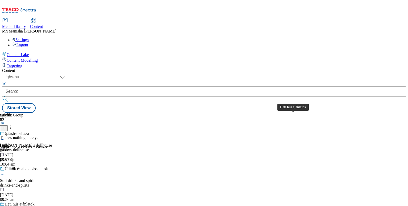
click at [34, 202] on div "Heti hús ajánlatok" at bounding box center [20, 204] width 30 height 5
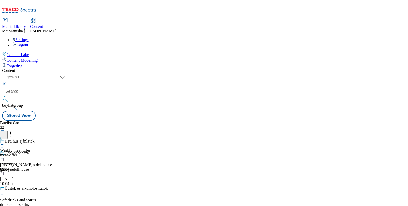
scroll to position [78, 0]
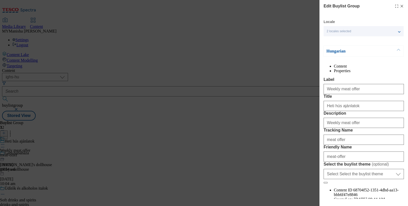
scroll to position [72, 0]
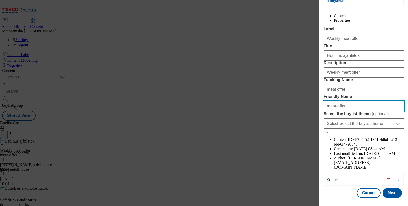
click at [335, 112] on input "meat-offer" at bounding box center [363, 106] width 80 height 10
click at [347, 112] on input "meat-offer" at bounding box center [363, 106] width 80 height 10
type input "meat"
click at [352, 117] on label "Select the buylist theme ( optional )" at bounding box center [363, 114] width 80 height 5
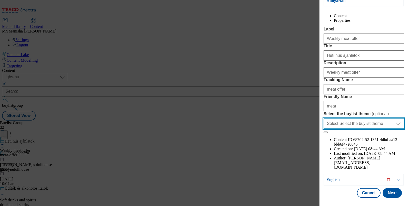
click at [352, 129] on select "Select Select the buylist theme default fandf" at bounding box center [363, 124] width 80 height 10
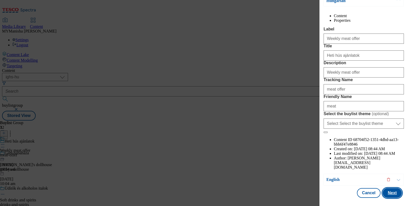
click at [383, 189] on button "Next" at bounding box center [391, 194] width 19 height 10
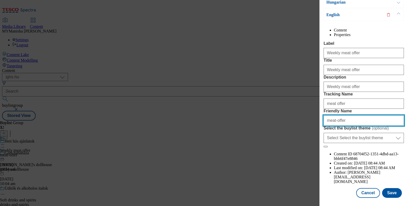
click at [348, 126] on input "meat-offer" at bounding box center [363, 121] width 80 height 10
type input "meat"
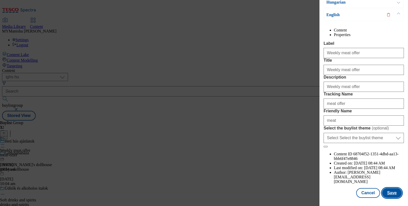
click at [385, 191] on button "Save" at bounding box center [392, 194] width 20 height 10
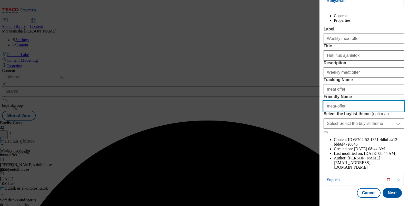
click at [348, 112] on input "meat-offer" at bounding box center [363, 106] width 80 height 10
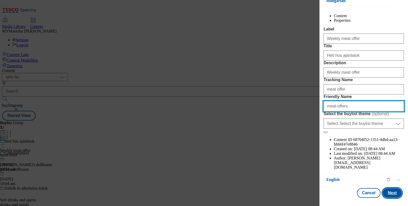
type input "meat-offers"
click at [388, 189] on button "Next" at bounding box center [391, 194] width 19 height 10
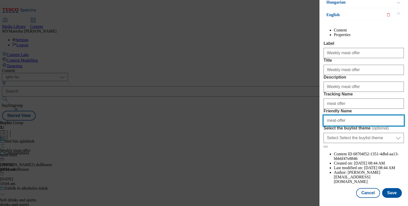
click at [346, 126] on input "meat-offer" at bounding box center [363, 121] width 80 height 10
type input "meat-offers"
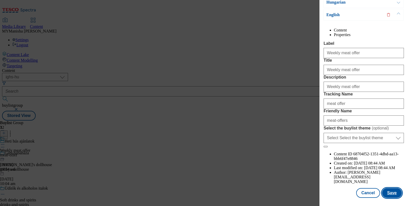
click at [385, 190] on button "Save" at bounding box center [392, 194] width 20 height 10
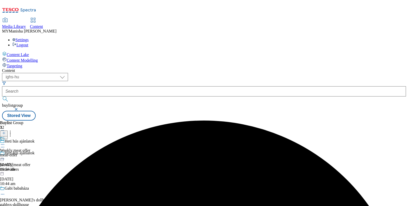
click at [5, 142] on icon at bounding box center [2, 144] width 5 height 5
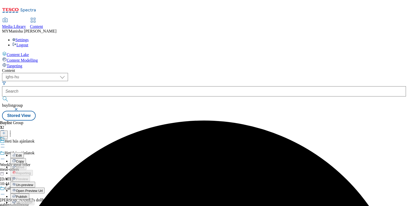
click at [22, 154] on span "Edit" at bounding box center [19, 156] width 6 height 4
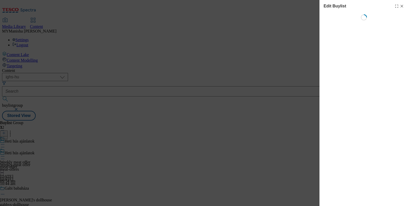
select select "evergreen"
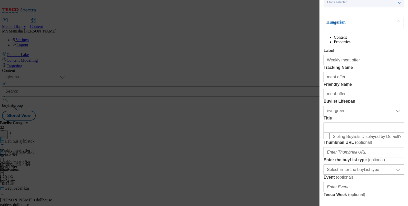
scroll to position [59, 0]
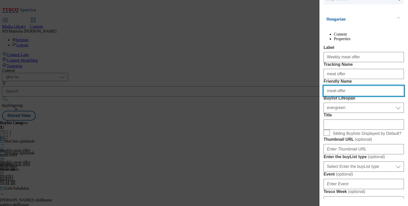
click at [349, 96] on input "meat-offer" at bounding box center [363, 91] width 80 height 10
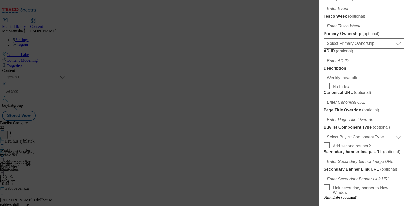
scroll to position [491, 0]
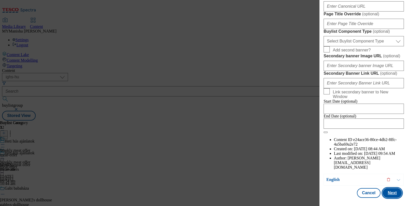
type input "meat-offers"
click at [387, 189] on button "Next" at bounding box center [391, 194] width 19 height 10
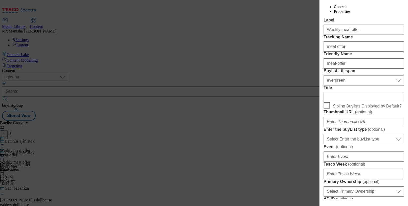
scroll to position [99, 0]
click at [349, 69] on input "meat-offer" at bounding box center [363, 64] width 80 height 10
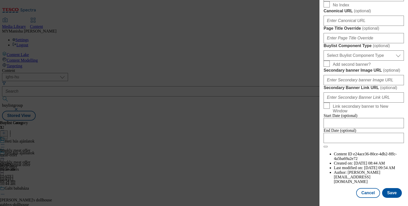
scroll to position [491, 0]
type input "meat-offers"
click at [388, 193] on button "Save" at bounding box center [392, 194] width 20 height 10
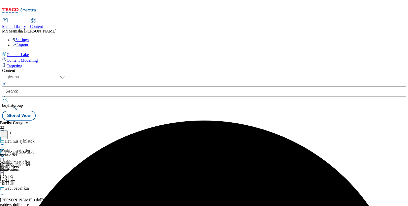
click at [5, 142] on icon at bounding box center [2, 144] width 5 height 5
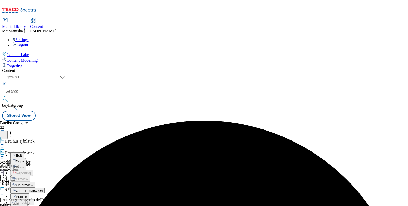
click at [22, 154] on span "Edit" at bounding box center [19, 156] width 6 height 4
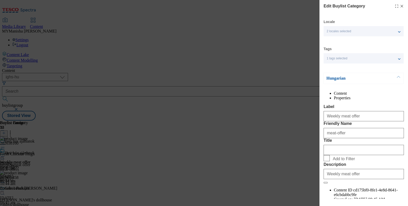
scroll to position [62, 0]
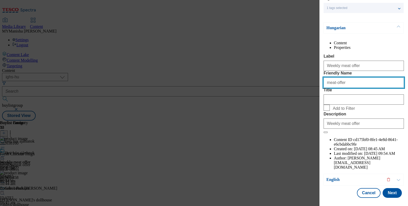
click at [350, 88] on input "meat-offer" at bounding box center [363, 83] width 80 height 10
type input "meat-offers"
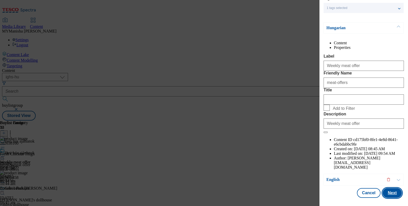
click at [385, 189] on button "Next" at bounding box center [391, 194] width 19 height 10
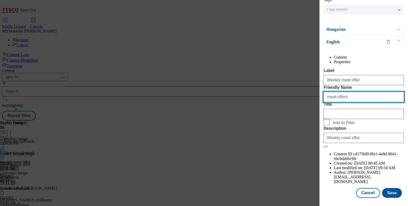
click at [353, 102] on input "meat-offers" at bounding box center [363, 97] width 80 height 10
type input "meat-offers"
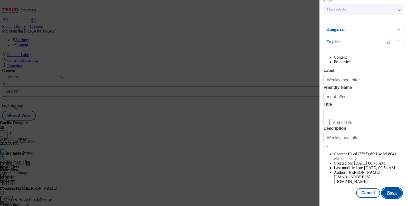
click at [387, 189] on button "Save" at bounding box center [392, 194] width 20 height 10
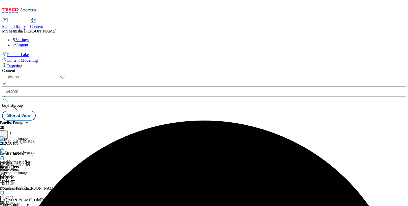
click at [5, 154] on icon at bounding box center [2, 156] width 5 height 5
click at [28, 189] on span "Preview" at bounding box center [22, 191] width 12 height 4
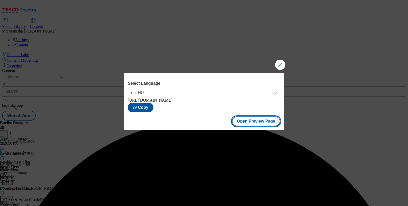
click at [260, 126] on button "Open Preview Page" at bounding box center [256, 122] width 48 height 10
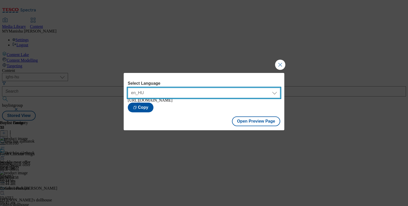
click at [235, 90] on select "en_HU hu_HU" at bounding box center [204, 93] width 152 height 10
select select "[URL][DOMAIN_NAME]"
click at [128, 88] on select "en_HU hu_HU" at bounding box center [204, 93] width 152 height 10
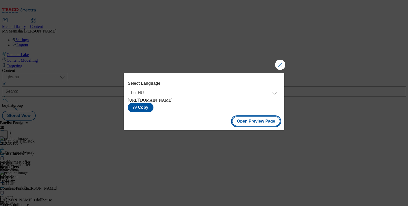
click at [261, 125] on button "Open Preview Page" at bounding box center [256, 122] width 48 height 10
click at [280, 63] on button "Close Modal" at bounding box center [280, 65] width 10 height 10
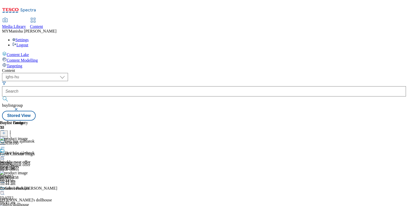
scroll to position [0, 0]
click at [13, 133] on icon at bounding box center [10, 135] width 5 height 5
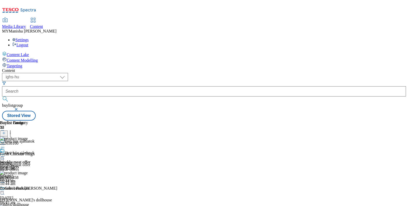
click at [13, 133] on icon at bounding box center [10, 135] width 5 height 5
click at [19, 108] on button "button" at bounding box center [16, 109] width 5 height 3
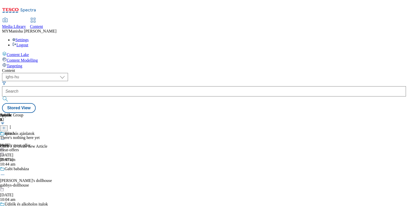
click at [13, 125] on icon at bounding box center [10, 127] width 5 height 5
click at [34, 132] on div "Heti hús ajánlatok" at bounding box center [20, 134] width 30 height 5
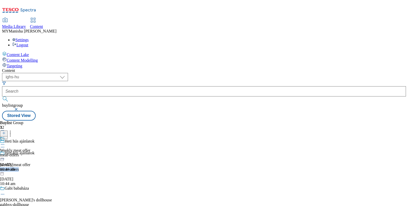
drag, startPoint x: 120, startPoint y: 102, endPoint x: 130, endPoint y: 91, distance: 14.6
click at [71, 151] on div "Heti hús ajánlatok Weekly meat offer meat-offers [DATE] 10:44 am" at bounding box center [35, 168] width 71 height 35
click at [5, 157] on icon at bounding box center [2, 159] width 5 height 5
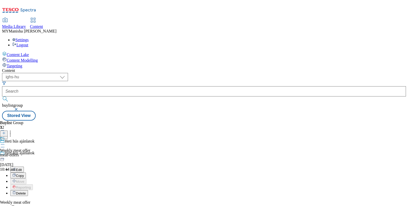
click at [5, 157] on icon at bounding box center [2, 159] width 5 height 5
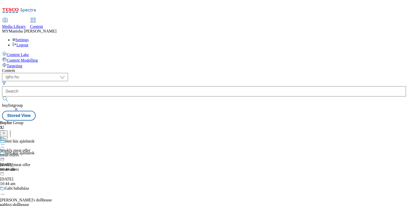
click at [5, 157] on icon at bounding box center [2, 159] width 5 height 5
click at [4, 145] on circle at bounding box center [4, 145] width 1 height 1
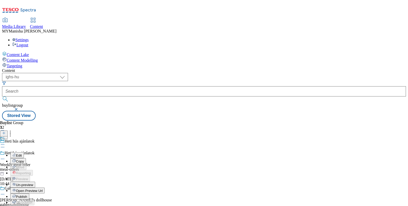
click at [4, 145] on circle at bounding box center [4, 145] width 1 height 1
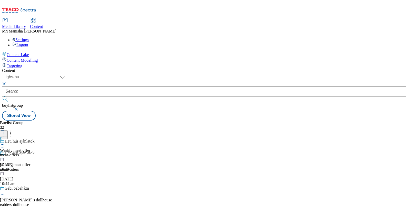
click at [11, 134] on circle at bounding box center [10, 134] width 1 height 1
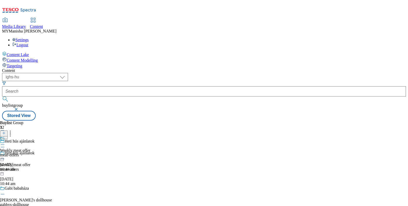
click at [11, 134] on circle at bounding box center [10, 134] width 1 height 1
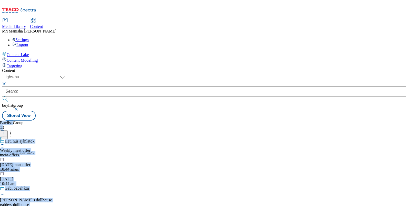
drag, startPoint x: 150, startPoint y: 57, endPoint x: 270, endPoint y: 116, distance: 133.4
click at [270, 121] on div "Buylist Group 32 Heti hús ajánlatok Heti hús ajánlatok Weekly meat offer meat-o…" at bounding box center [204, 121] width 404 height 0
click at [272, 121] on div "Buylist Group 32 Heti hús ajánlatok Heti hús ajánlatok Weekly meat offer meat-o…" at bounding box center [204, 121] width 404 height 0
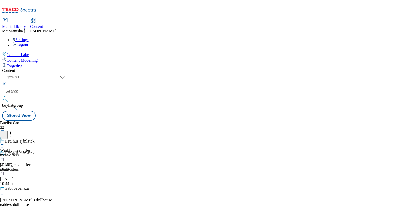
click at [13, 130] on icon at bounding box center [10, 132] width 5 height 5
click at [13, 133] on icon at bounding box center [10, 135] width 5 height 5
click at [5, 130] on button "button" at bounding box center [2, 131] width 5 height 3
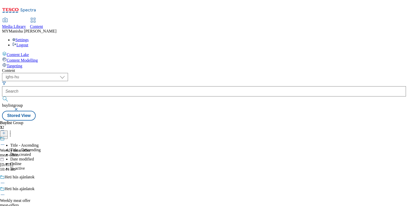
click at [26, 68] on div "Content Lake Content Modelling Targeting" at bounding box center [204, 60] width 404 height 17
